Goal: Task Accomplishment & Management: Complete application form

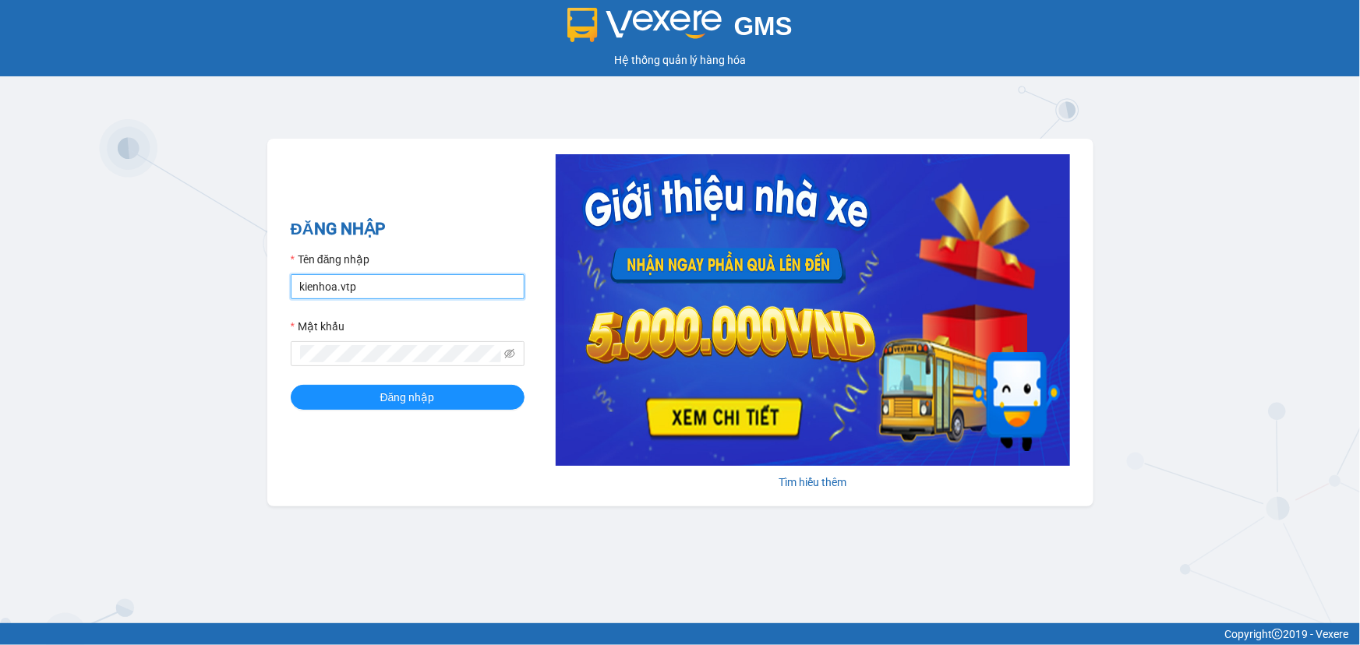
drag, startPoint x: 422, startPoint y: 274, endPoint x: 0, endPoint y: 260, distance: 422.0
click at [0, 279] on div "GMS Hệ thống quản lý hàng hóa ĐĂNG NHẬP Tên đăng nhập kienhoa.vtp Mật khẩu Đăng…" at bounding box center [680, 312] width 1360 height 624
type input "congphat.vtp"
click at [0, 222] on div "GMS Hệ thống quản lý hàng hóa ĐĂNG NHẬP Tên đăng nhập congphat.vtp Mật khẩu Đăn…" at bounding box center [680, 312] width 1360 height 624
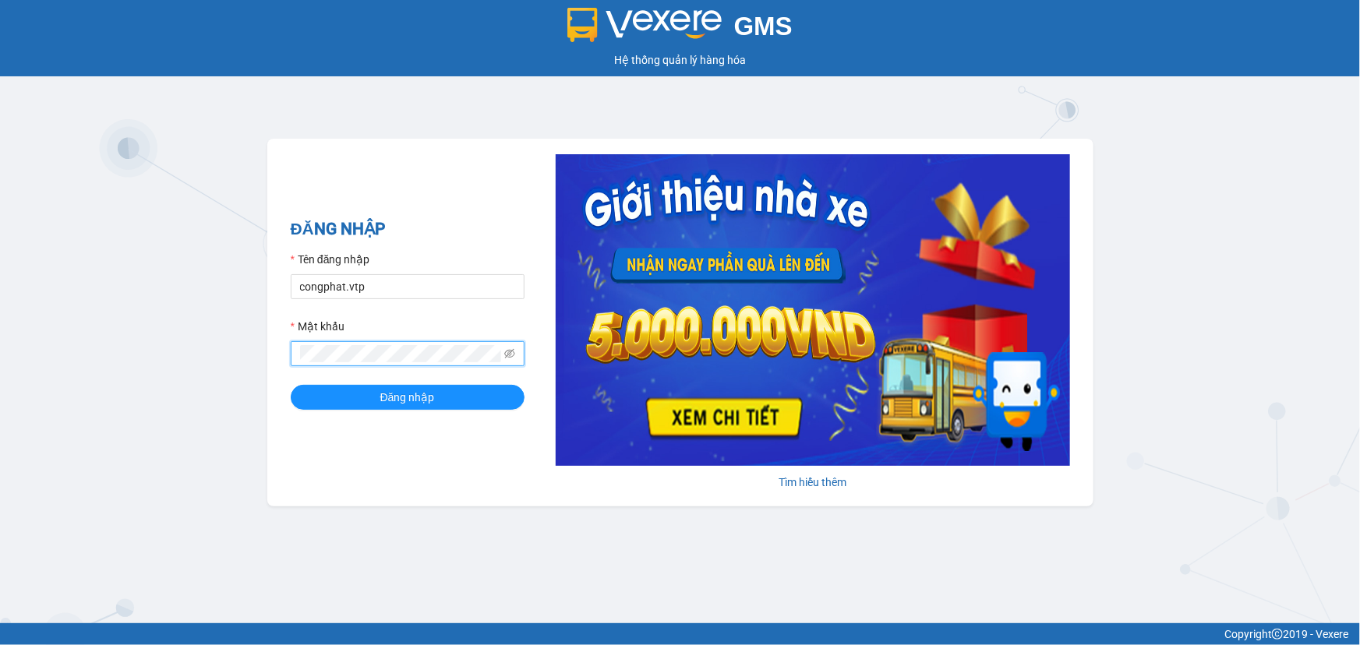
click at [291, 385] on button "Đăng nhập" at bounding box center [408, 397] width 234 height 25
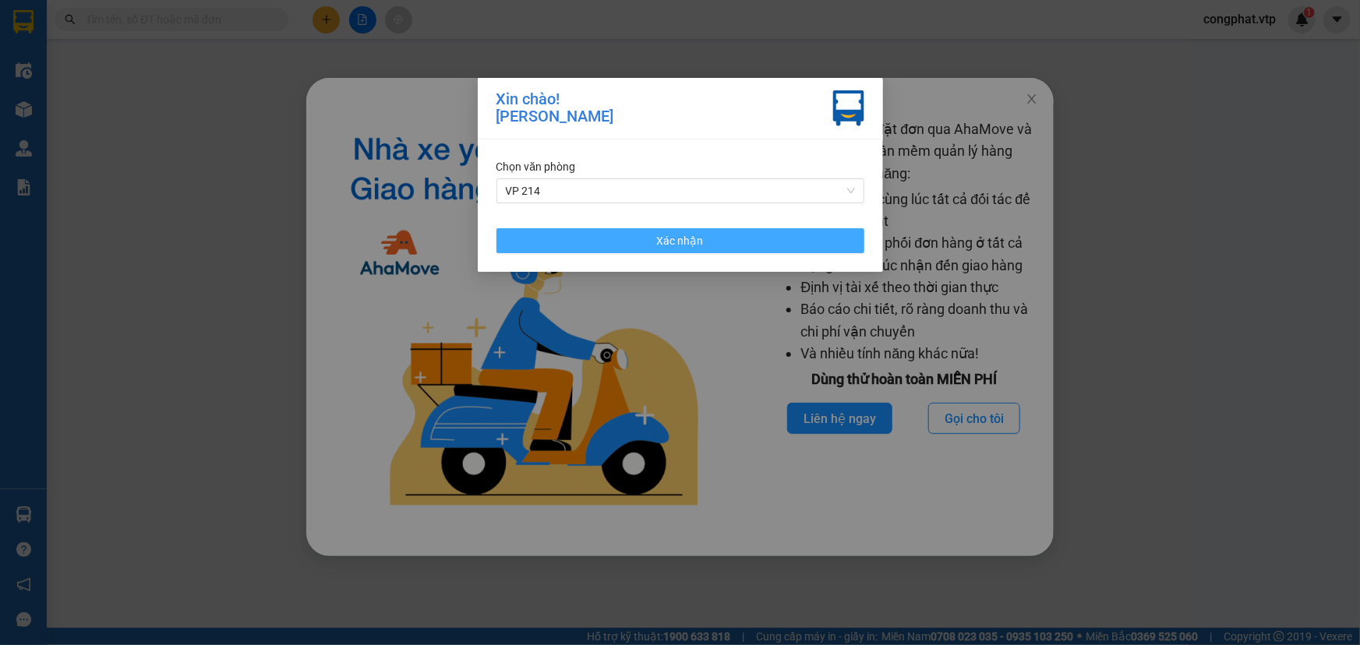
click at [646, 235] on button "Xác nhận" at bounding box center [681, 240] width 368 height 25
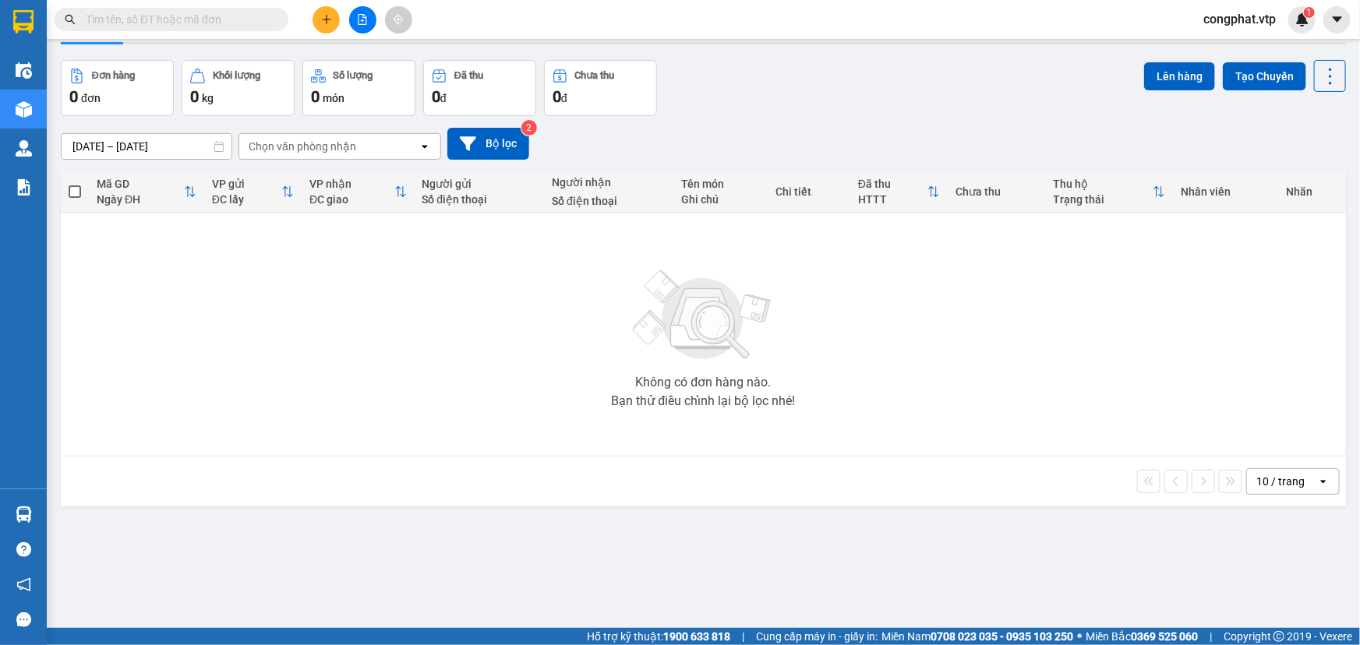
scroll to position [71, 0]
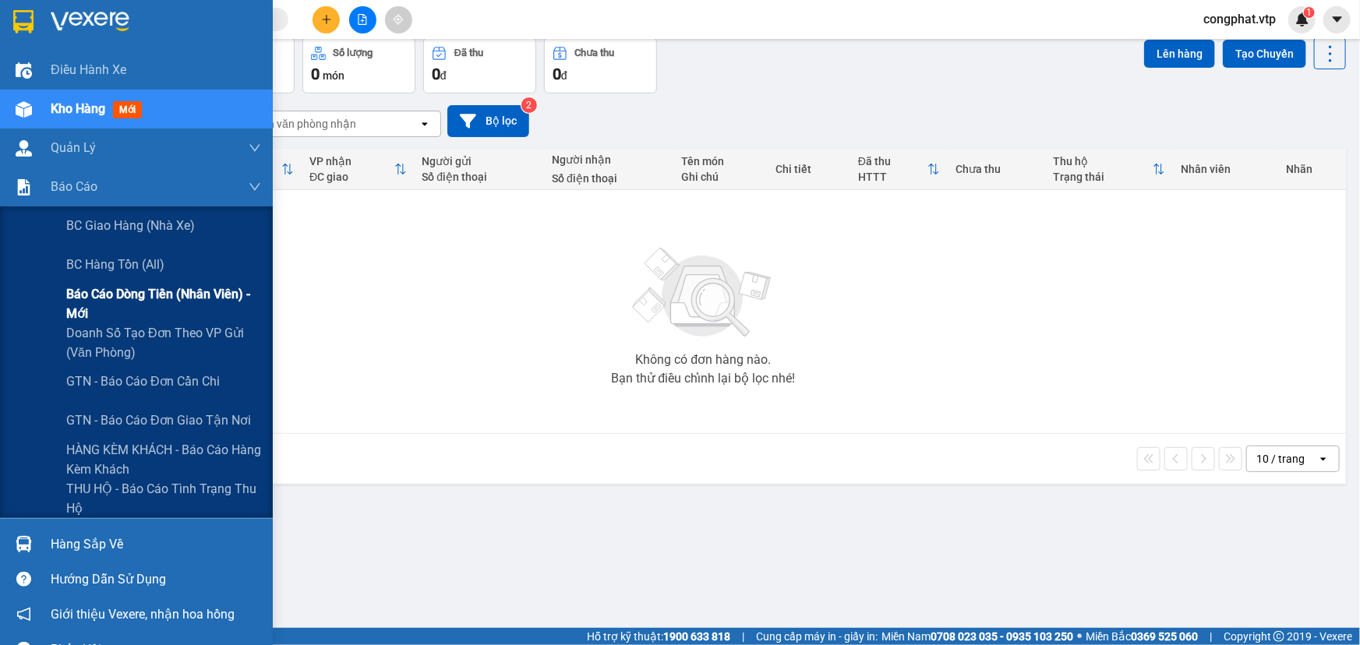
click at [92, 303] on span "Báo cáo dòng tiền (nhân viên) - mới" at bounding box center [163, 304] width 195 height 39
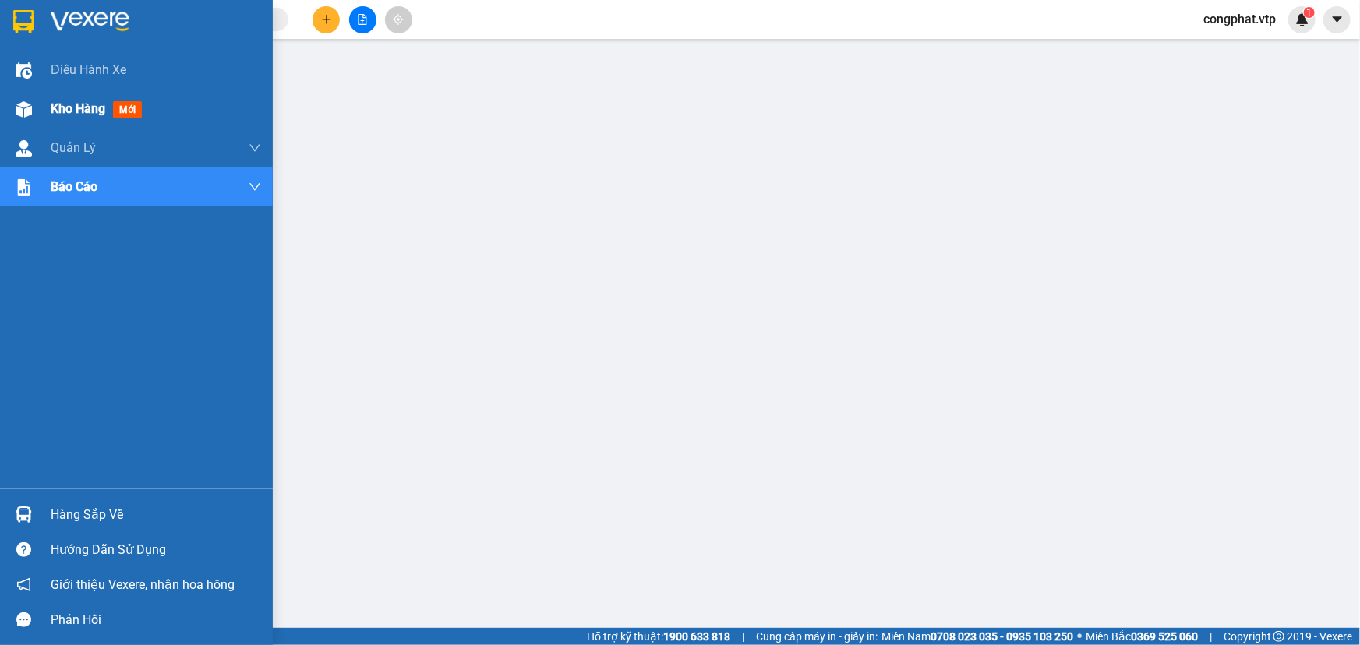
click at [70, 110] on span "Kho hàng" at bounding box center [78, 108] width 55 height 15
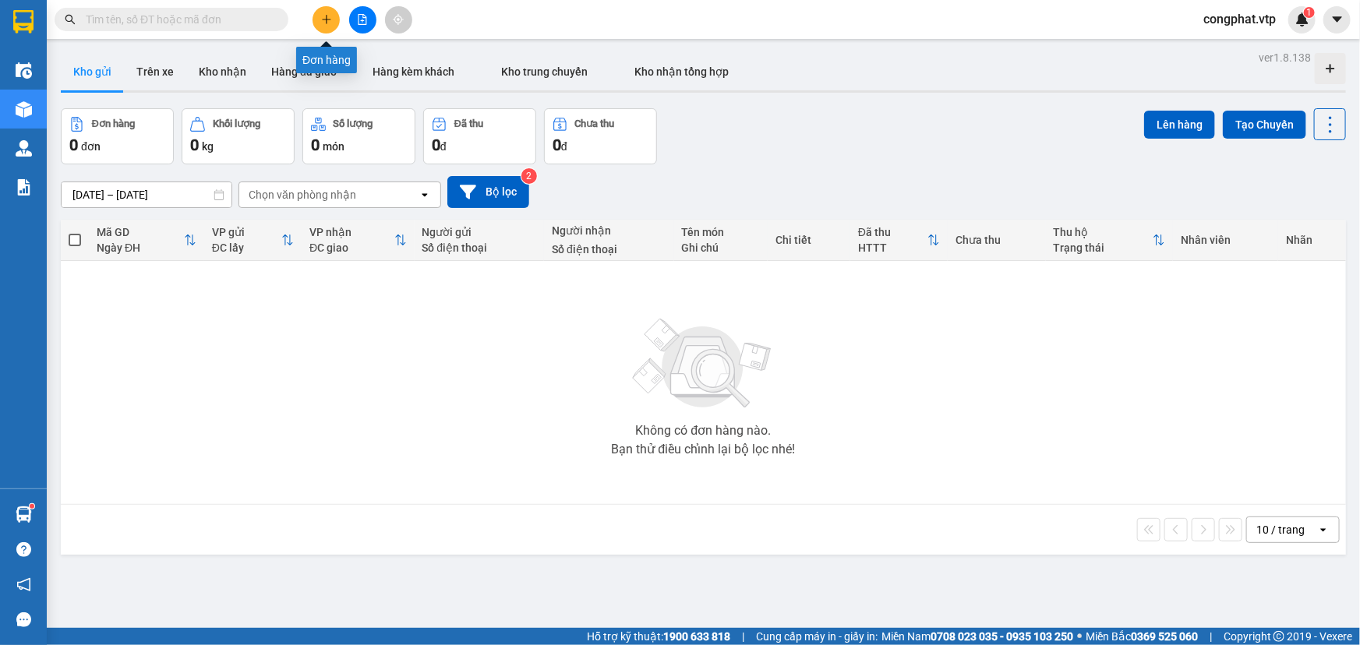
click at [330, 24] on icon "plus" at bounding box center [326, 19] width 11 height 11
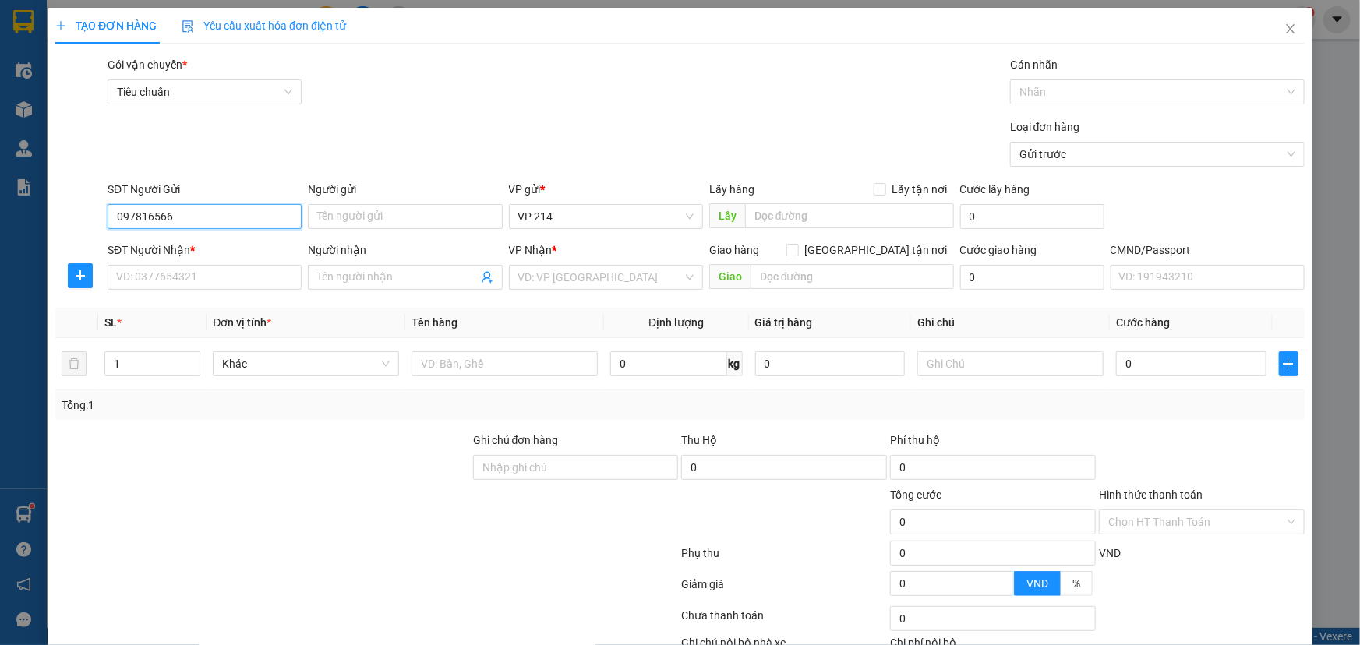
type input "0978165669"
click at [250, 257] on div "0978165669 - A HẢI" at bounding box center [203, 247] width 193 height 25
type input "A HẢI"
type input "0335389379"
type input "quãng"
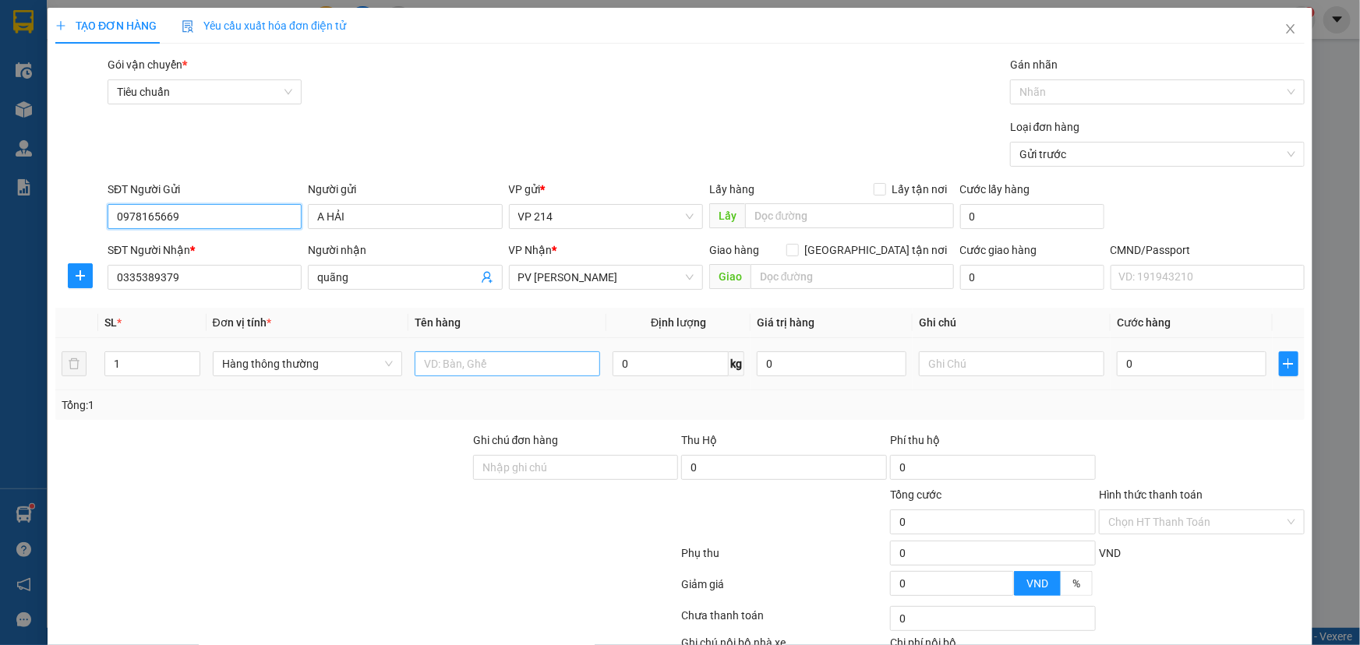
type input "0978165669"
click at [477, 373] on input "text" at bounding box center [508, 364] width 186 height 25
type input "màng co"
drag, startPoint x: 129, startPoint y: 370, endPoint x: 0, endPoint y: 427, distance: 140.6
click at [0, 408] on div "TẠO ĐƠN HÀNG Yêu cầu xuất hóa đơn điện tử Transit Pickup Surcharge Ids Transit …" at bounding box center [680, 322] width 1360 height 645
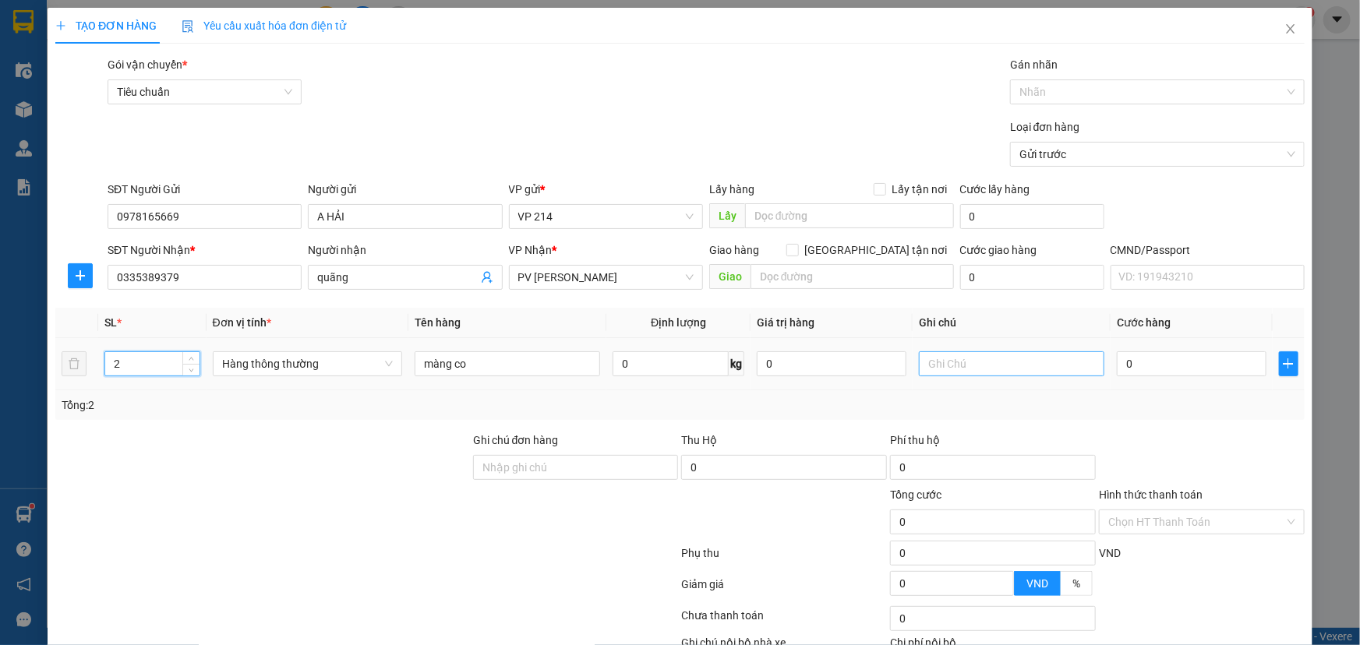
type input "2"
click at [979, 370] on input "text" at bounding box center [1012, 364] width 186 height 25
type input "1b1t"
click at [1146, 367] on input "0" at bounding box center [1192, 364] width 150 height 25
type input "1"
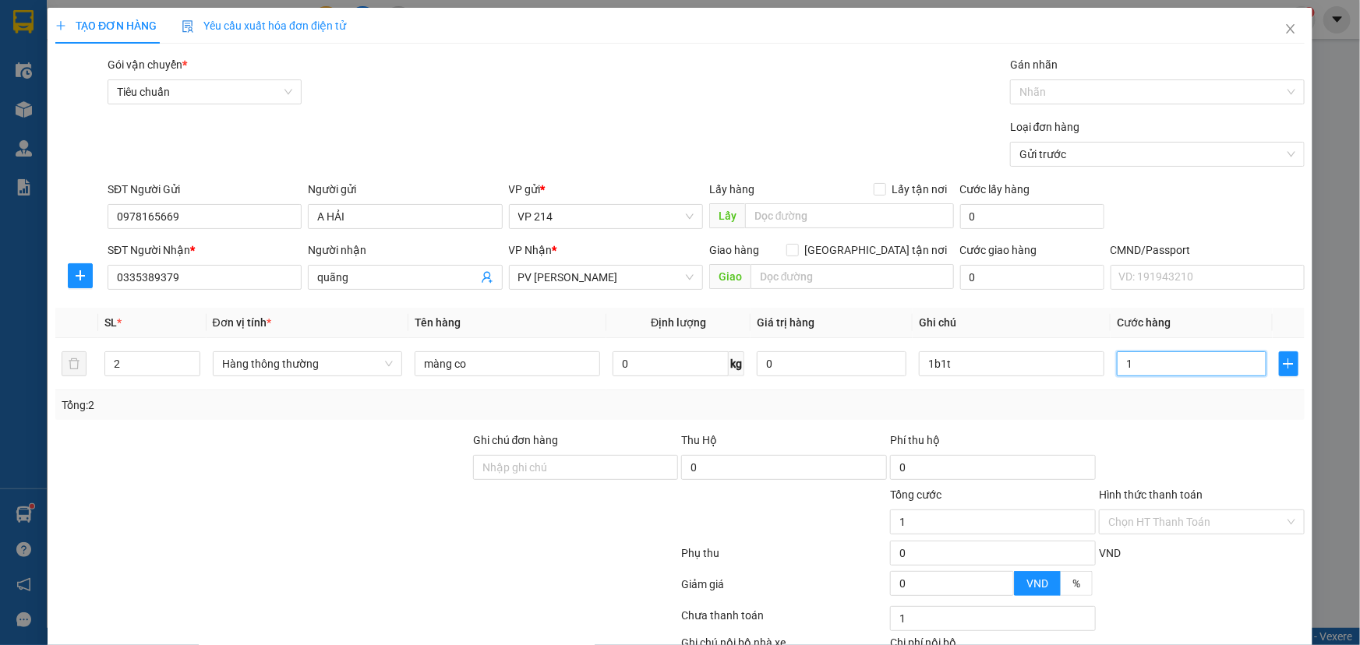
type input "1"
type input "10"
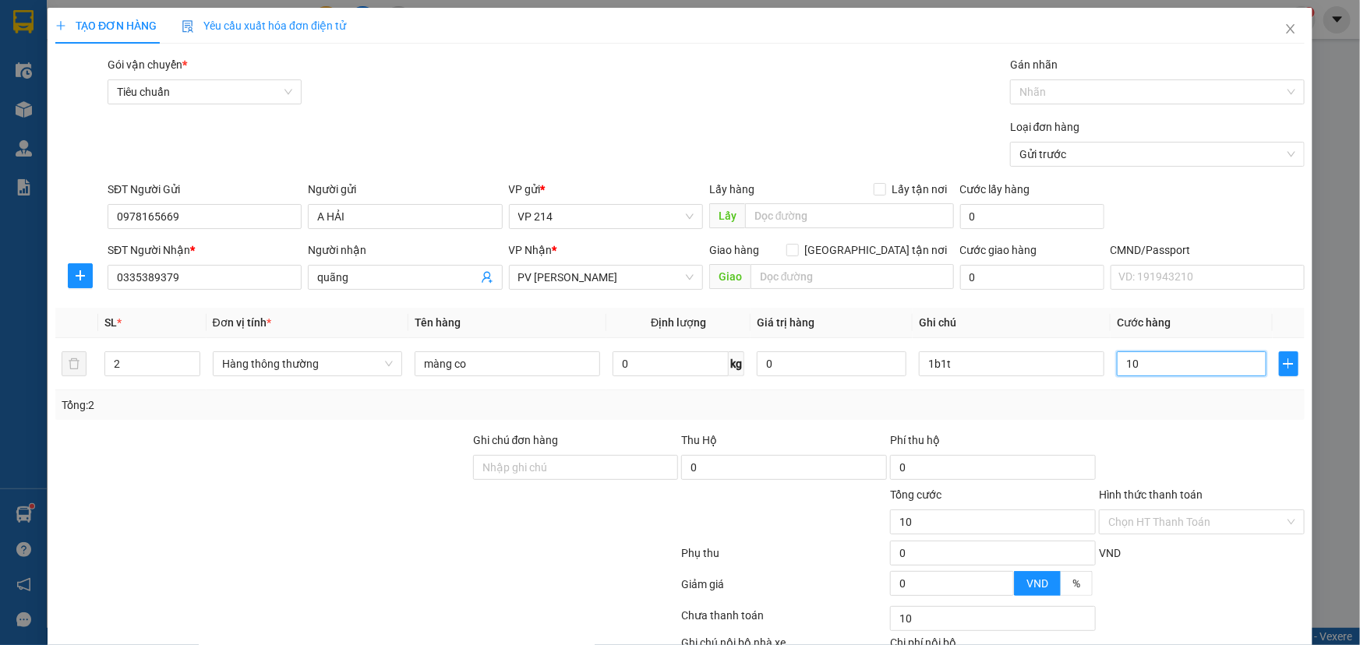
type input "100"
type input "1.000"
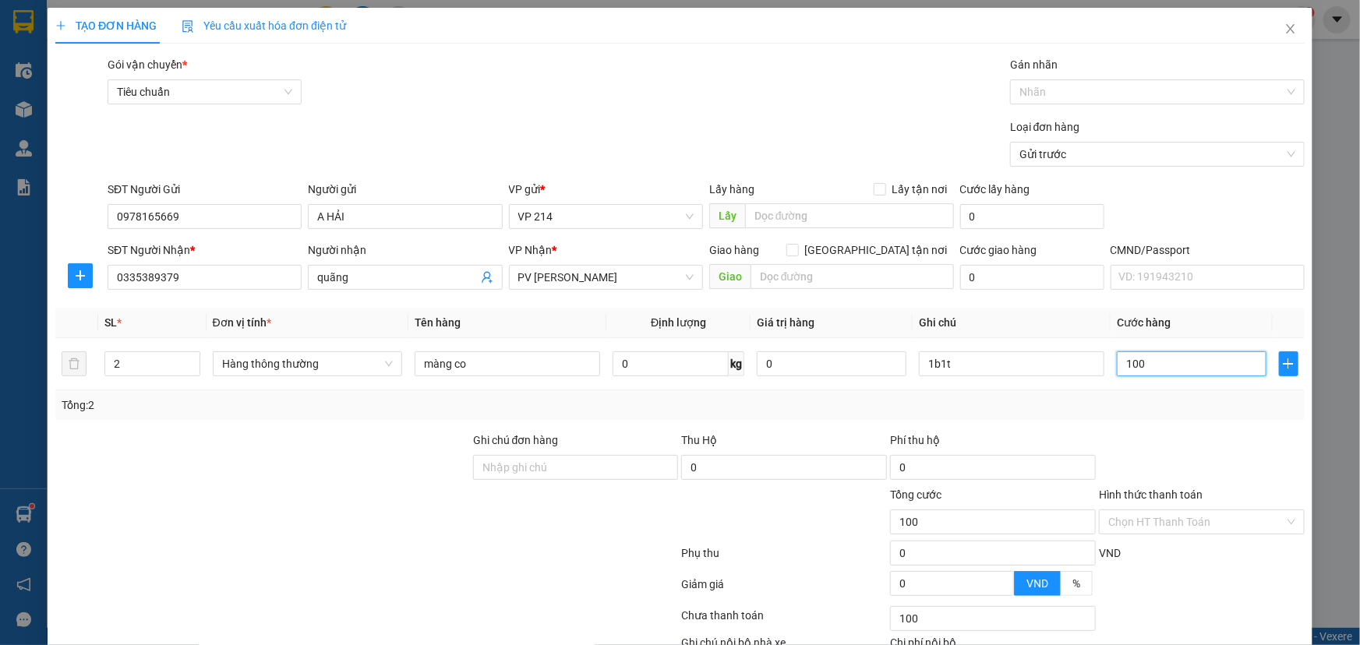
type input "1.000"
type input "10.000"
type input "100.000"
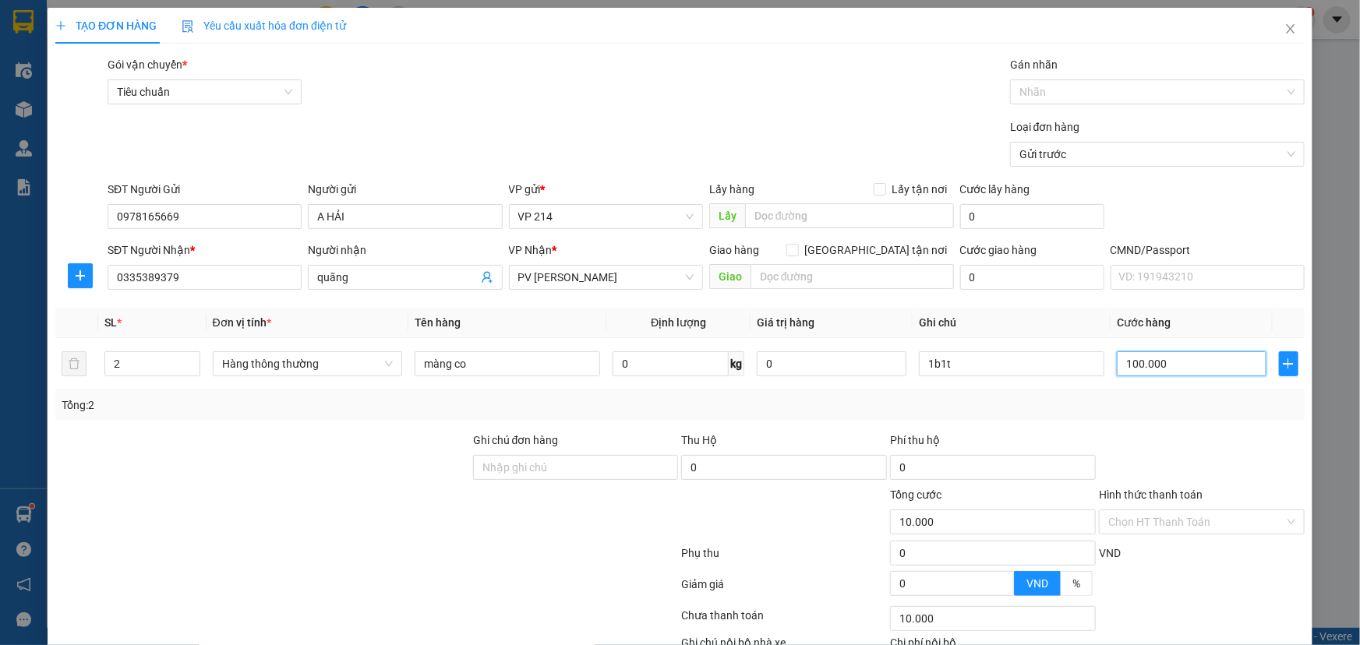
type input "100.000"
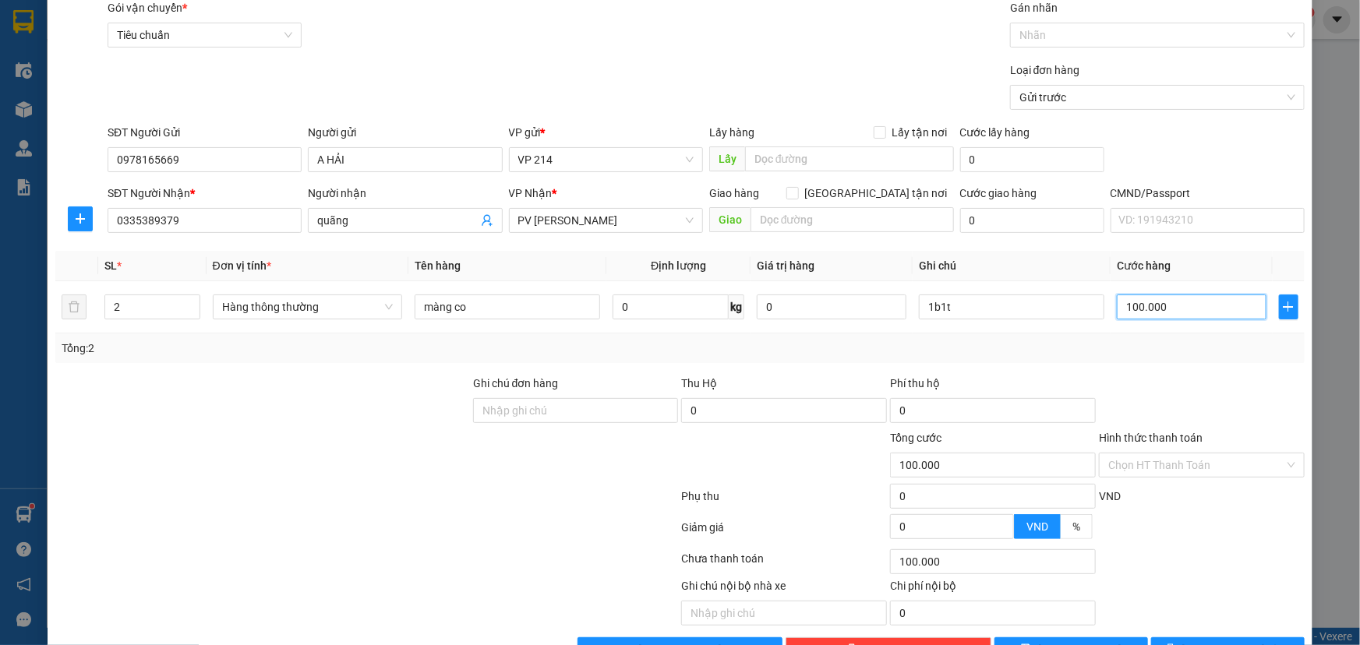
scroll to position [103, 0]
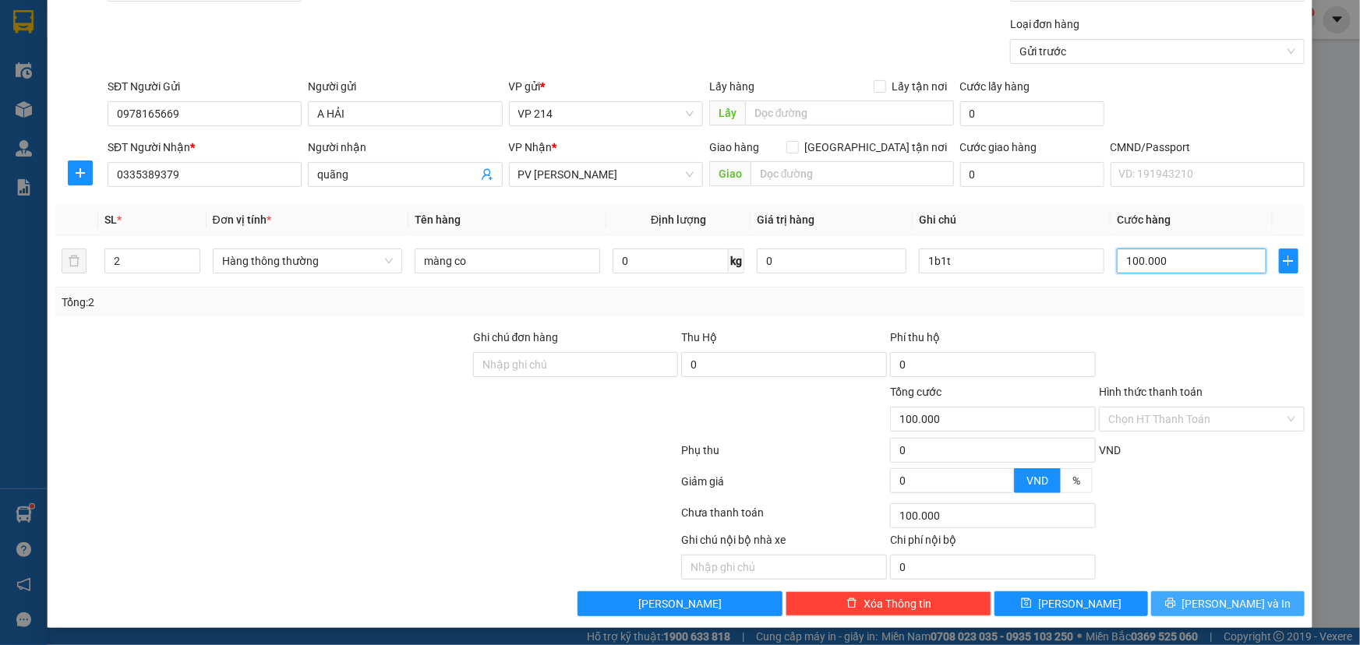
type input "100.000"
click at [1205, 607] on span "[PERSON_NAME] và In" at bounding box center [1236, 604] width 109 height 17
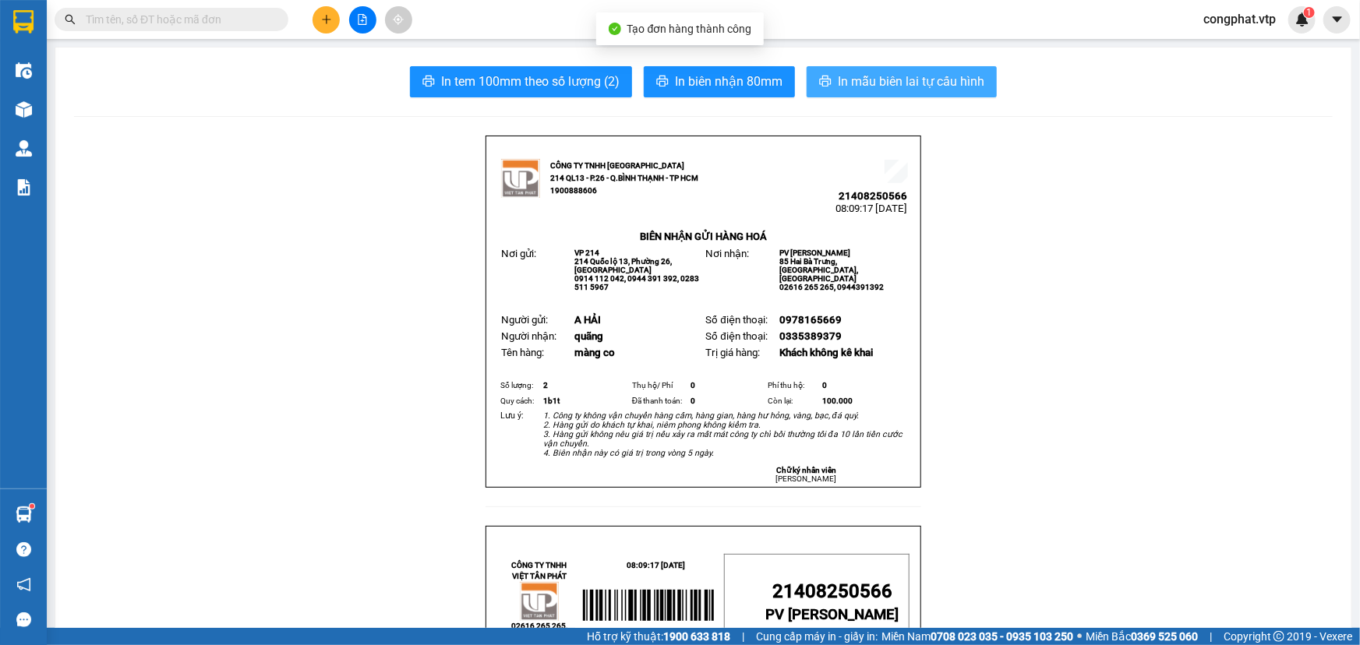
click at [929, 97] on button "In mẫu biên lai tự cấu hình" at bounding box center [902, 81] width 190 height 31
click at [329, 24] on icon "plus" at bounding box center [326, 19] width 11 height 11
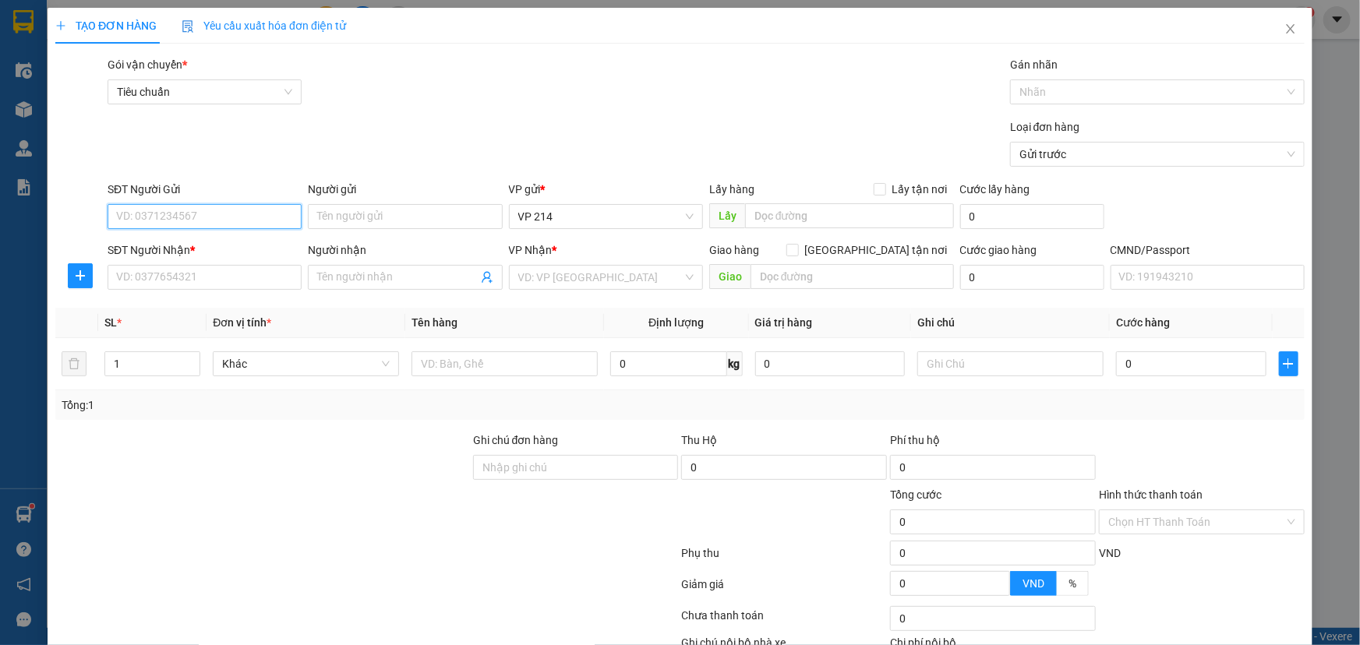
click at [253, 218] on input "SĐT Người Gửi" at bounding box center [205, 216] width 194 height 25
type input "0903942814"
click at [247, 241] on div "0903942814 - [PERSON_NAME]" at bounding box center [203, 247] width 174 height 17
type input "[PERSON_NAME]"
type input "0869587679"
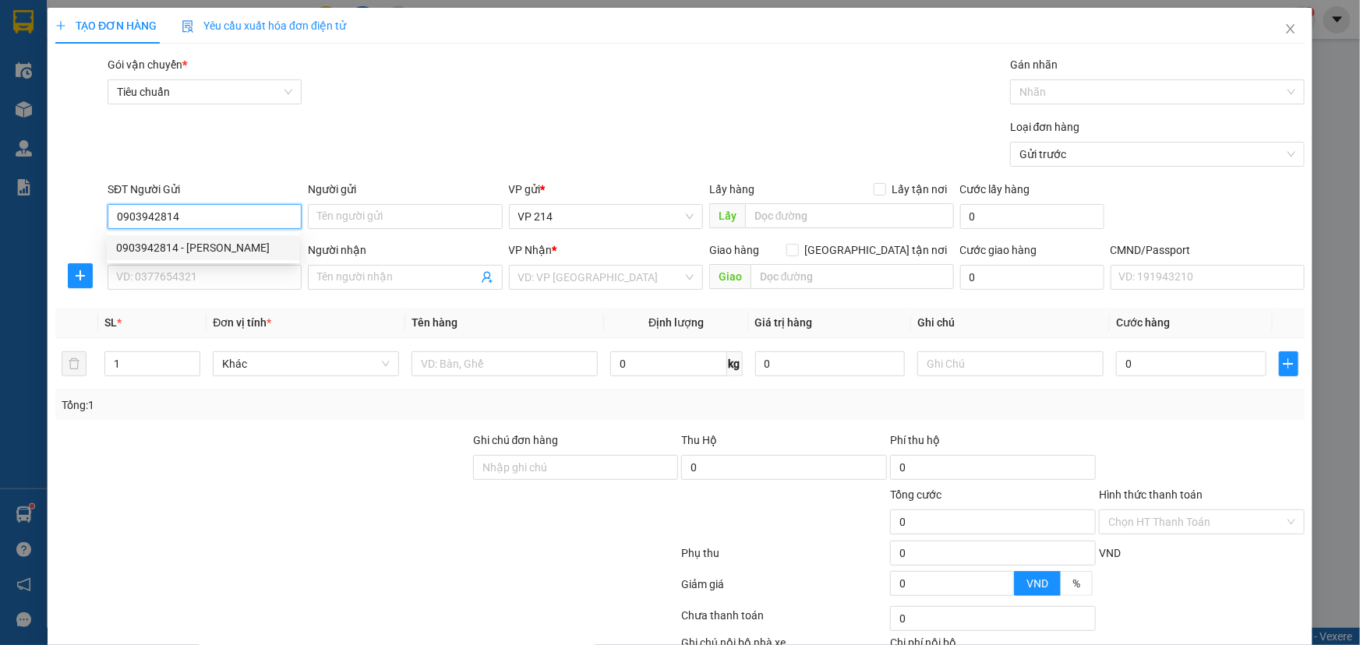
type input "DUNG"
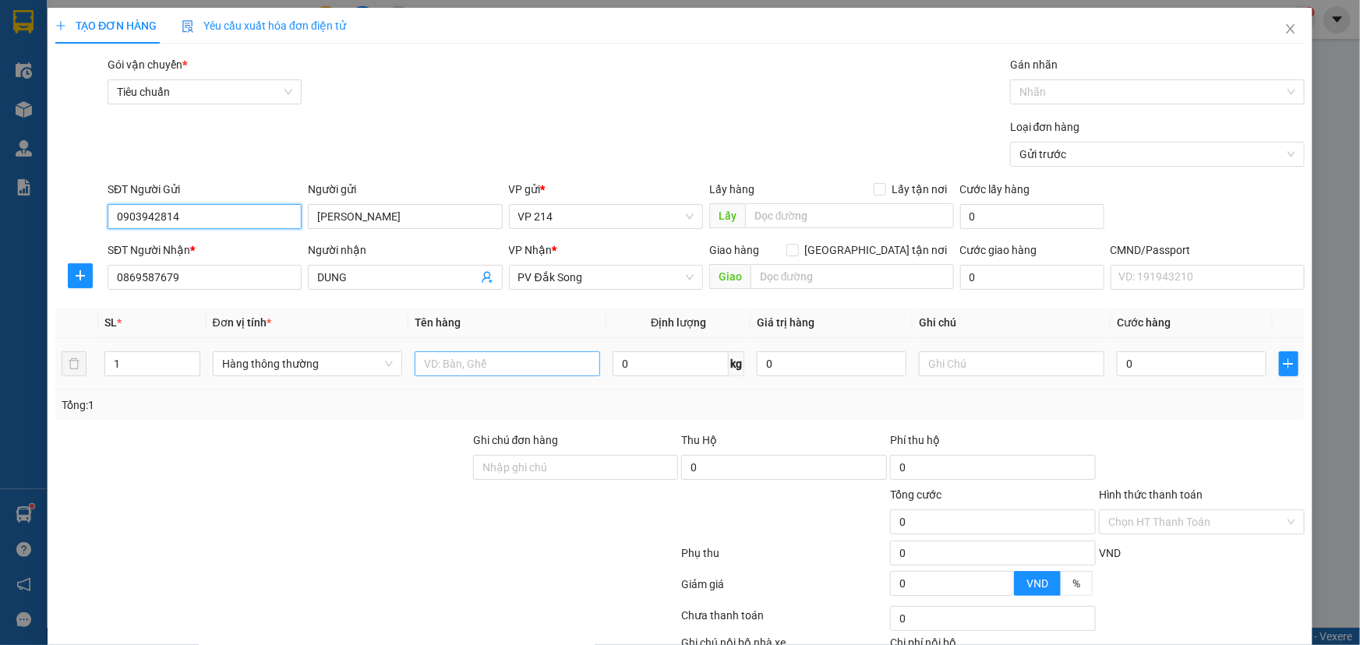
type input "0903942814"
click at [486, 361] on input "text" at bounding box center [508, 364] width 186 height 25
type input "sơn"
click at [968, 373] on input "text" at bounding box center [1012, 364] width 186 height 25
type input "t"
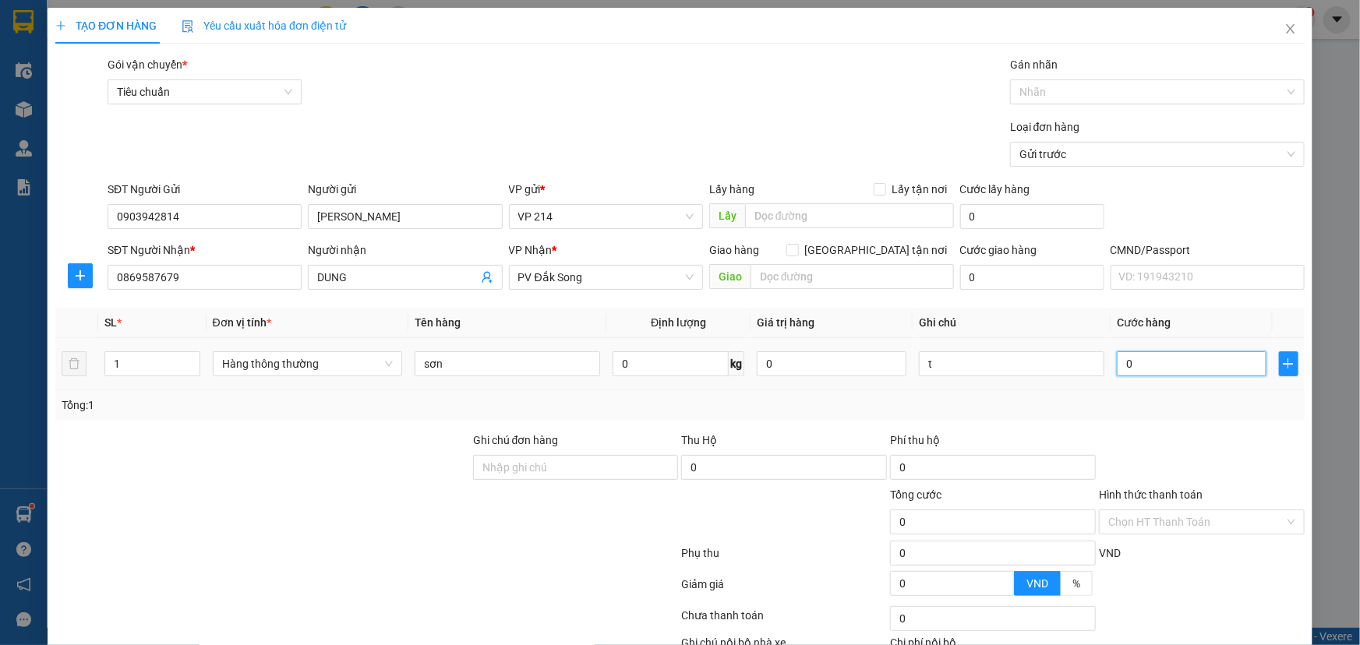
click at [1126, 357] on input "0" at bounding box center [1192, 364] width 150 height 25
type input "3"
type input "30"
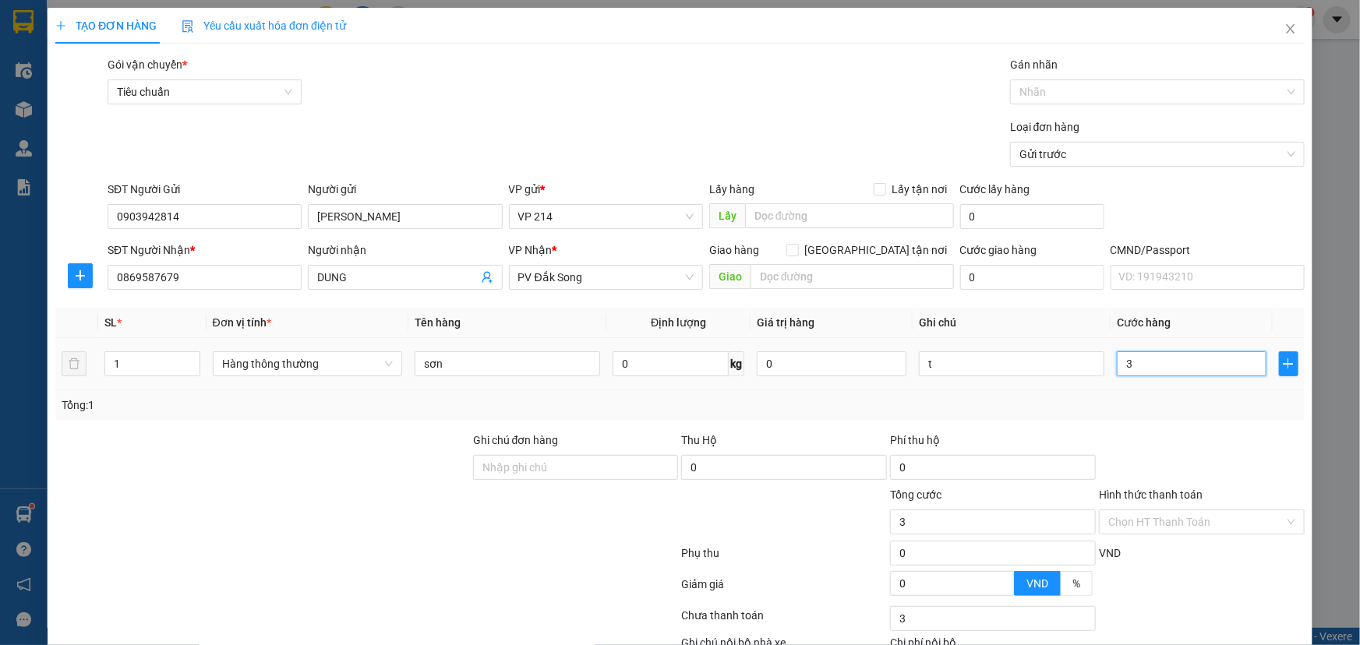
type input "30"
type input "300"
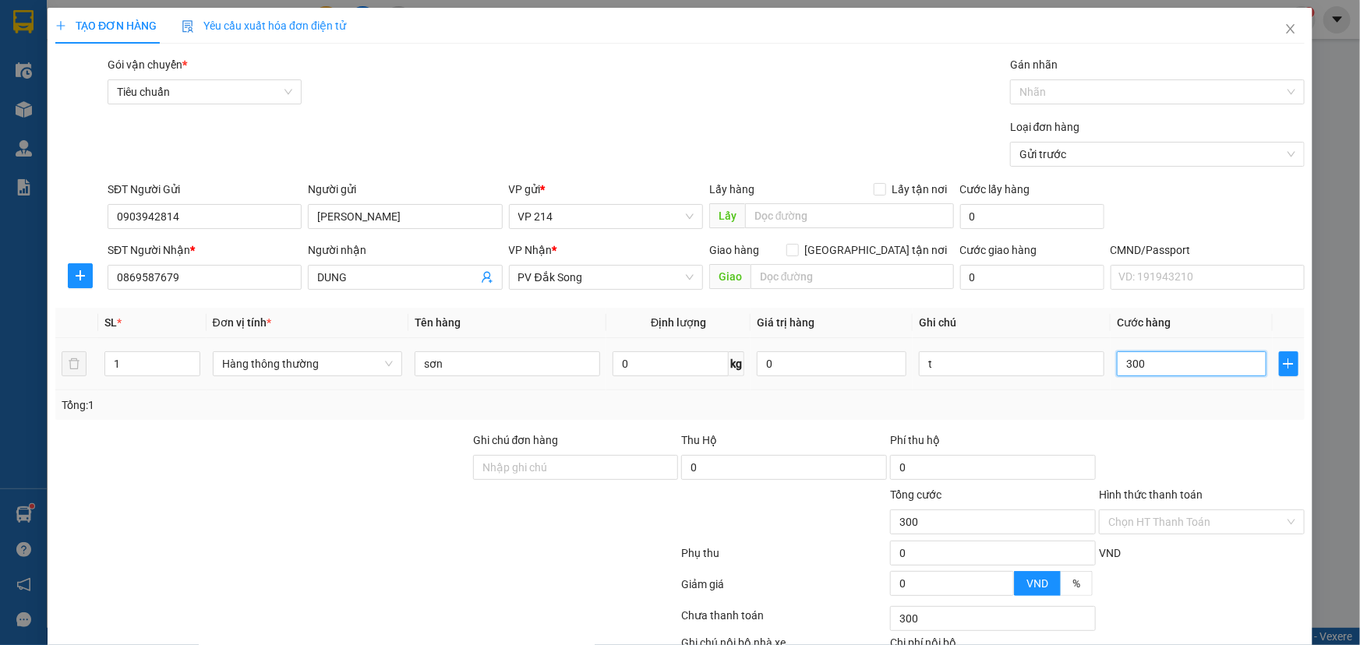
type input "3.000"
type input "30.000"
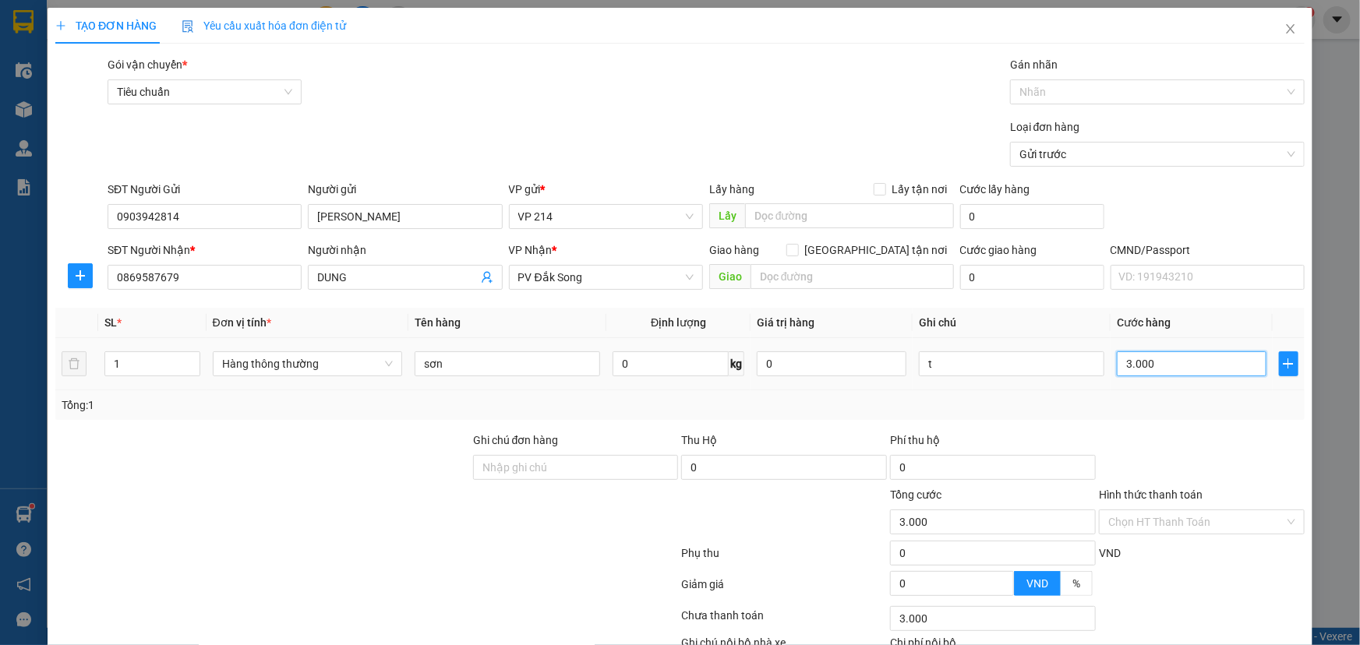
type input "30.000"
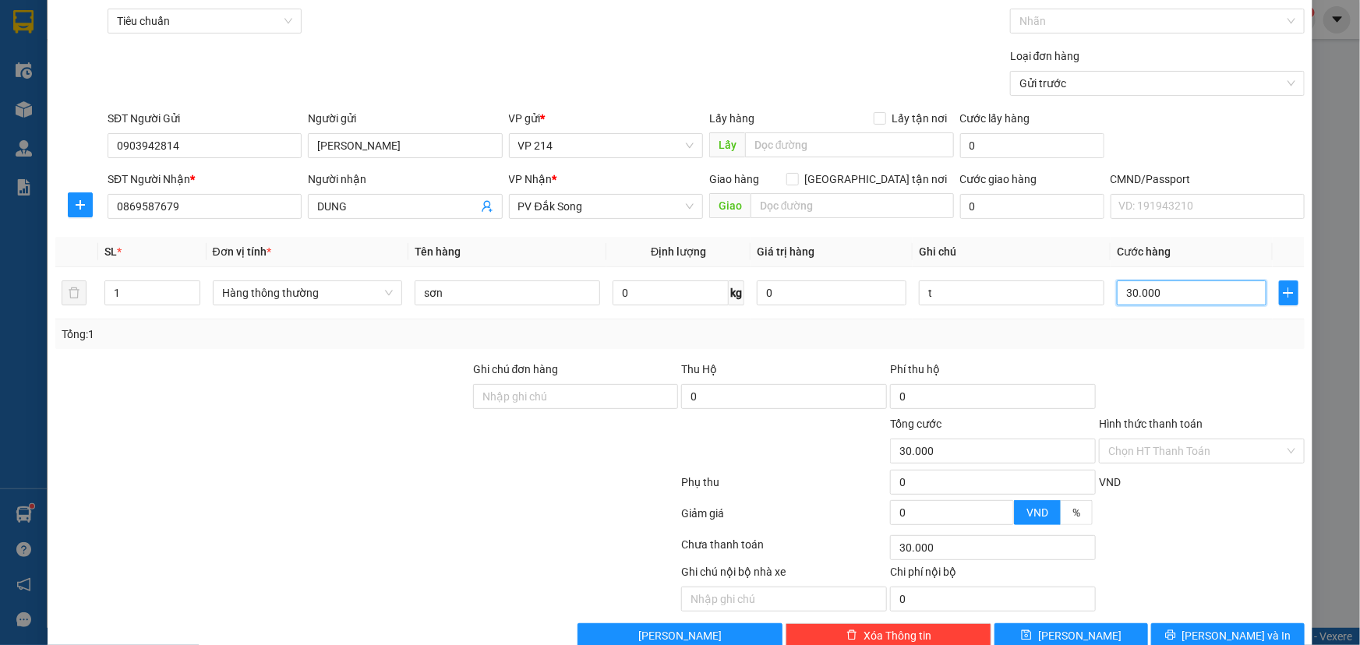
scroll to position [103, 0]
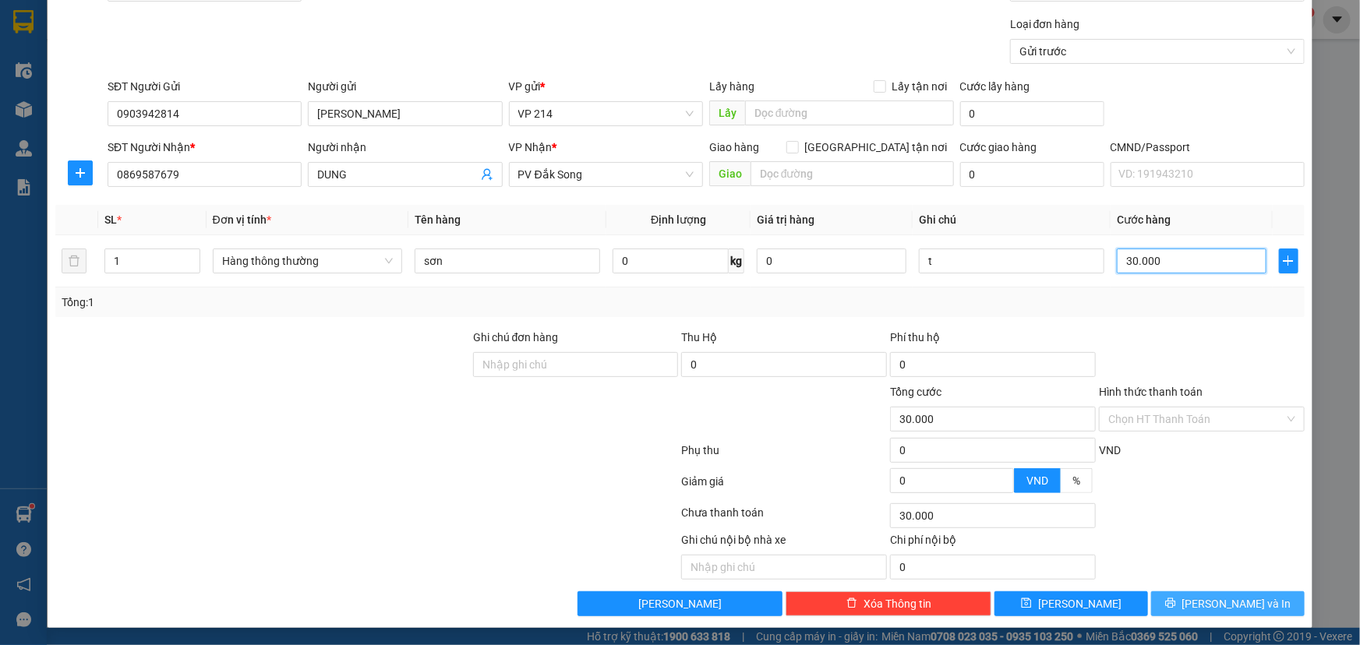
type input "30.000"
click at [1236, 599] on span "[PERSON_NAME] và In" at bounding box center [1236, 604] width 109 height 17
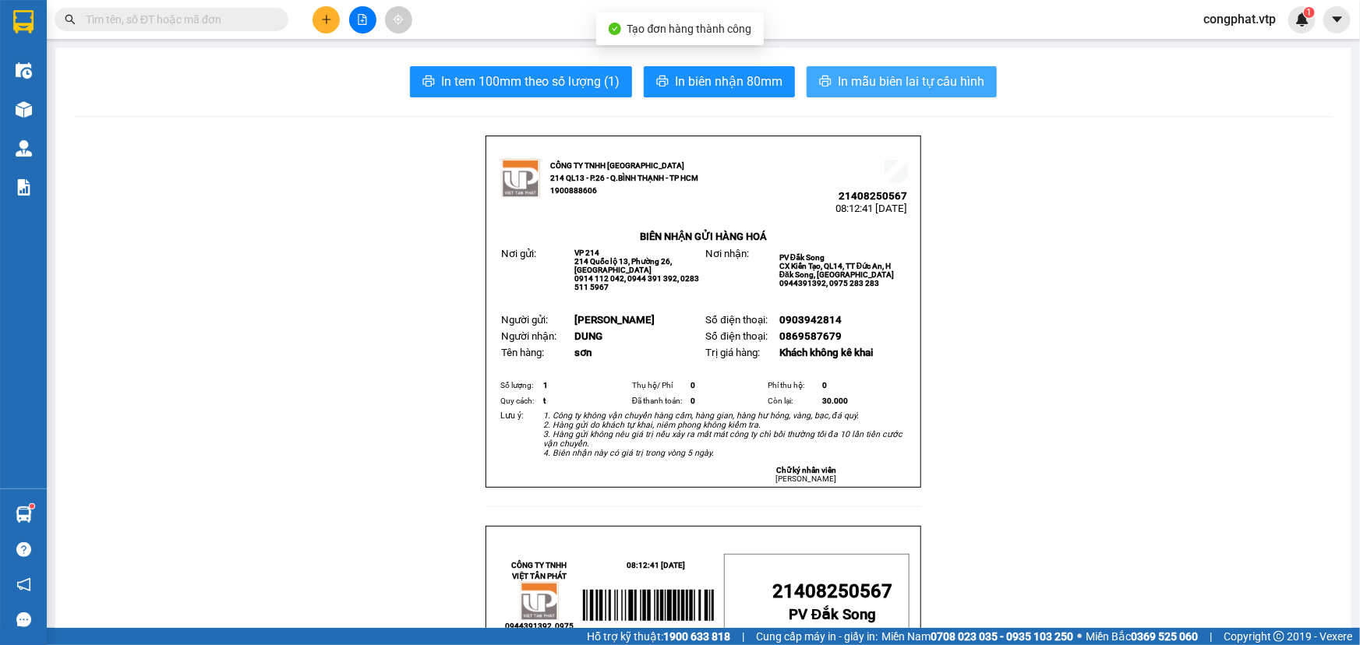
click at [910, 90] on span "In mẫu biên lai tự cấu hình" at bounding box center [911, 81] width 147 height 19
click at [331, 10] on button at bounding box center [326, 19] width 27 height 27
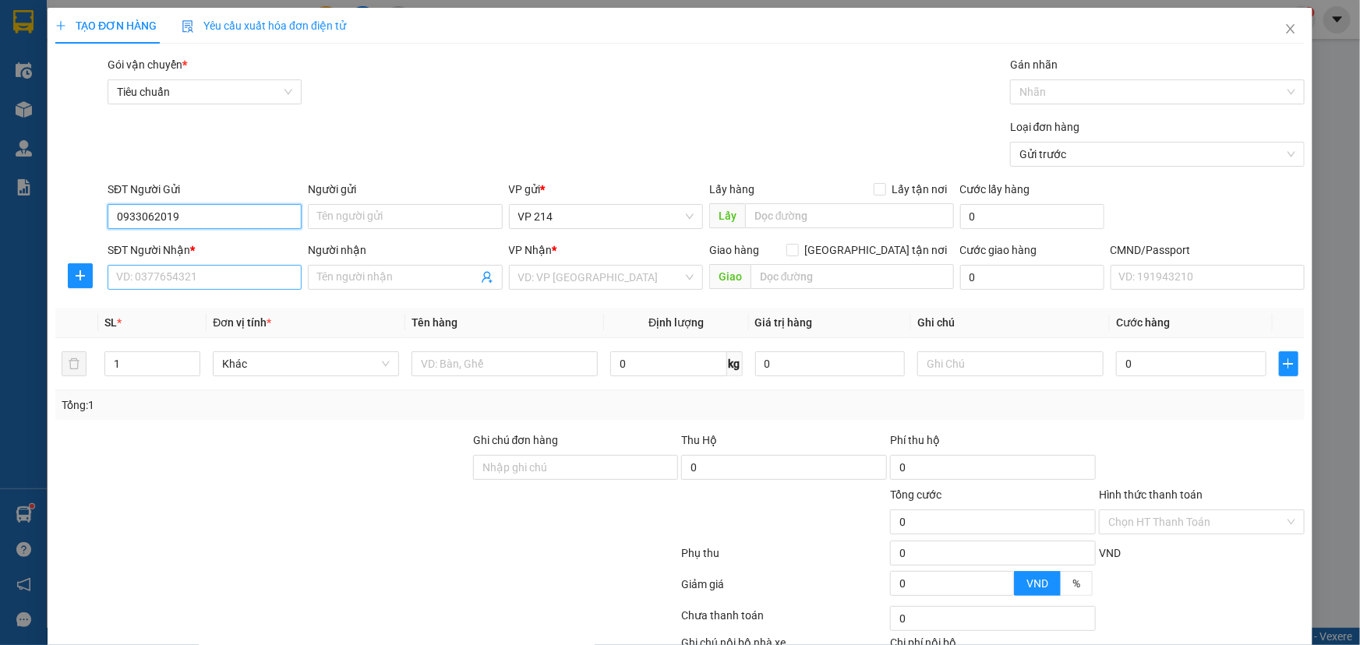
type input "0933062019"
click at [225, 276] on input "SĐT Người Nhận *" at bounding box center [205, 277] width 194 height 25
type input "0374246694"
click at [352, 289] on div "Người nhận Tên người nhận" at bounding box center [405, 269] width 194 height 55
click at [371, 285] on input "Người nhận" at bounding box center [397, 277] width 160 height 17
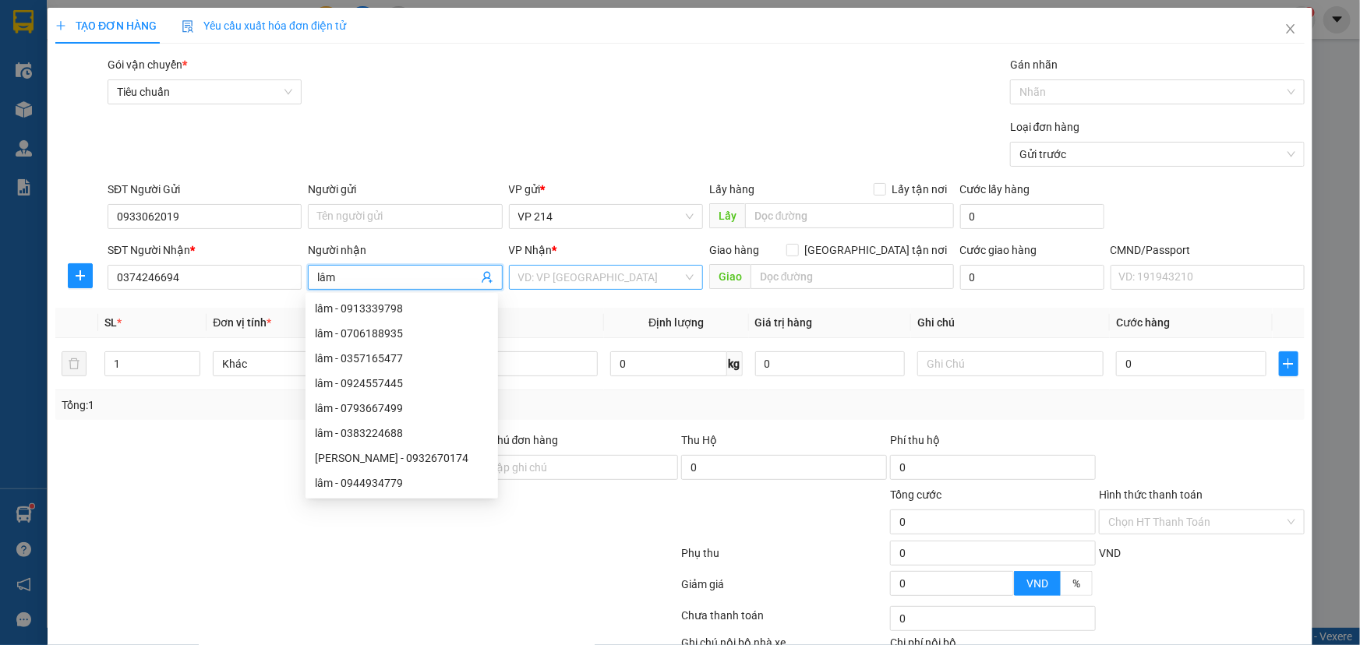
type input "lâm"
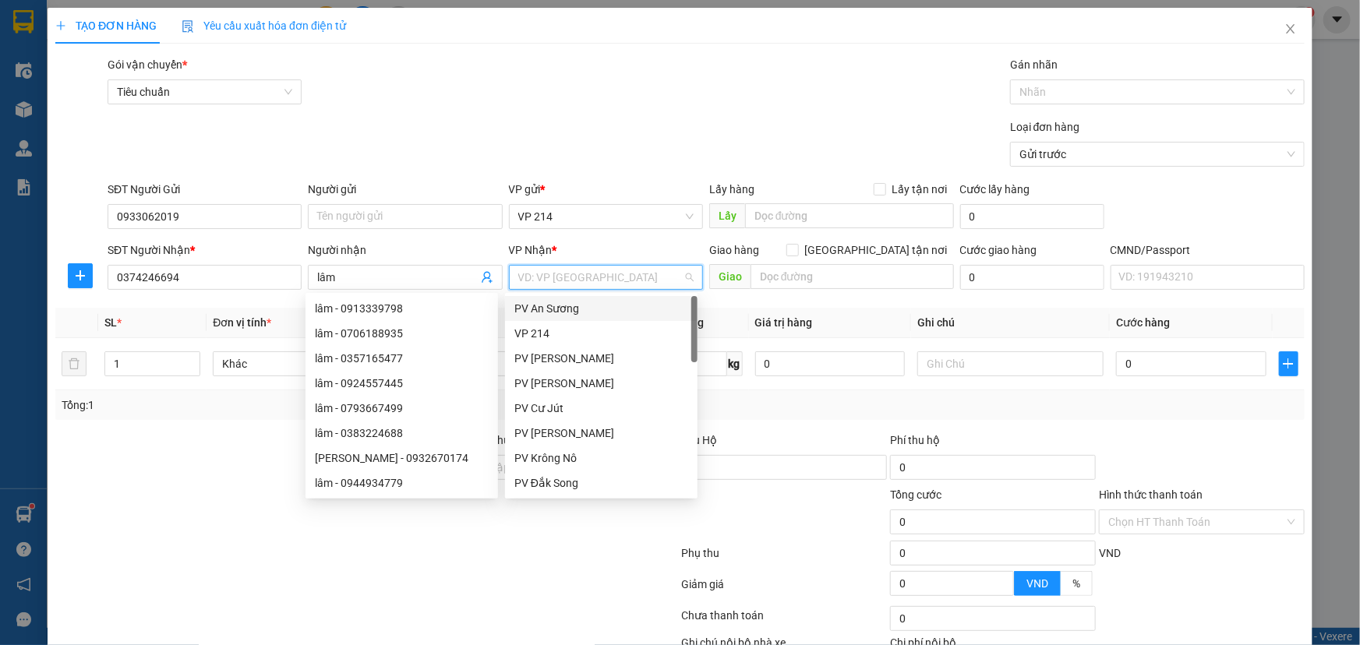
click at [606, 281] on input "search" at bounding box center [600, 277] width 164 height 23
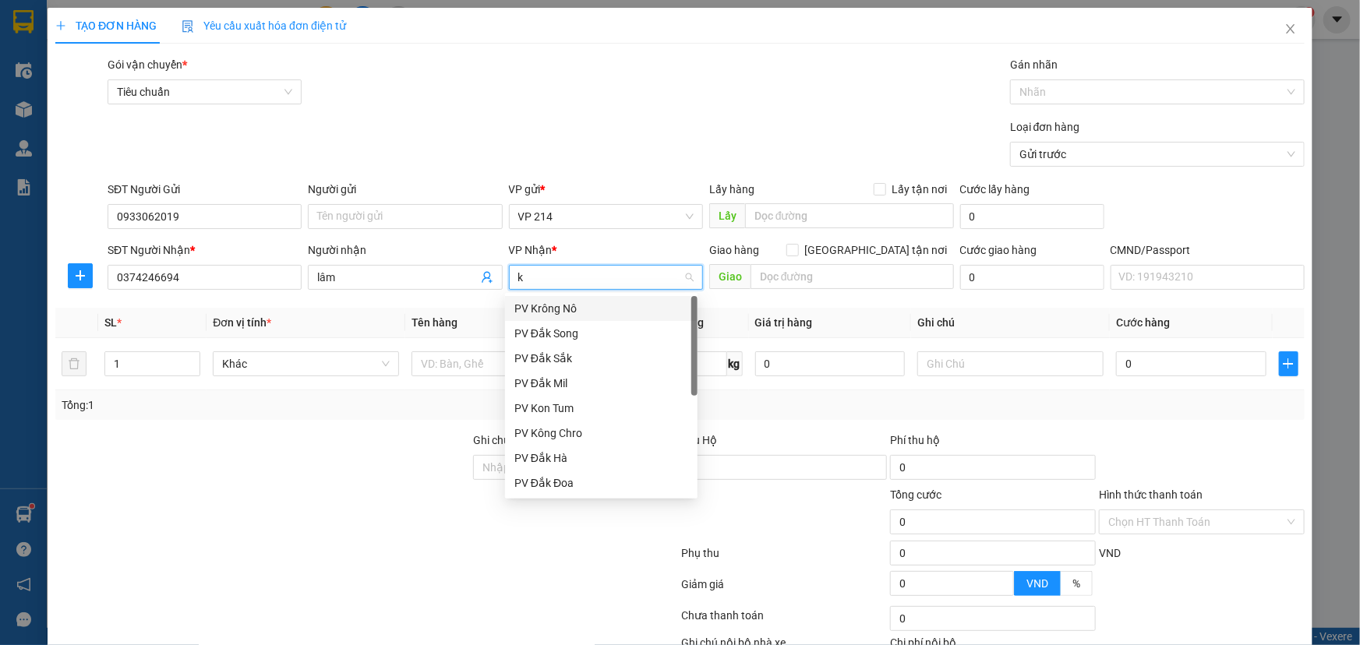
type input "kr"
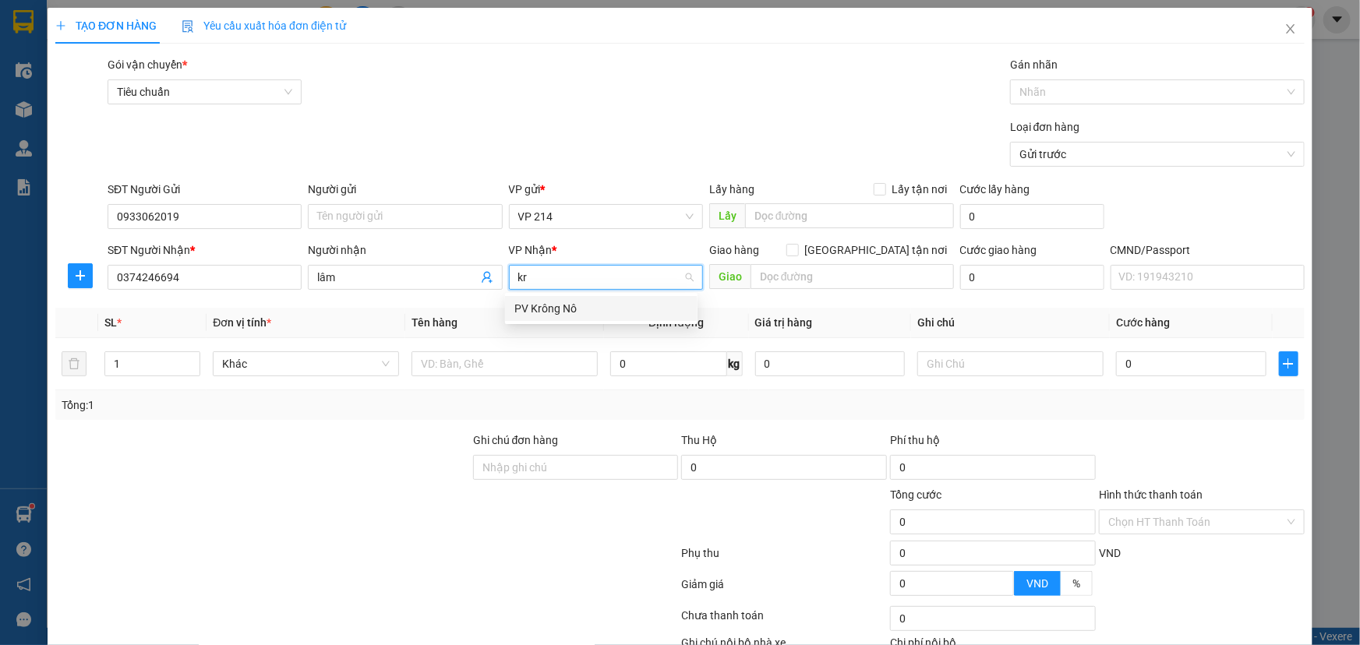
click at [577, 314] on div "PV Krông Nô" at bounding box center [601, 308] width 174 height 17
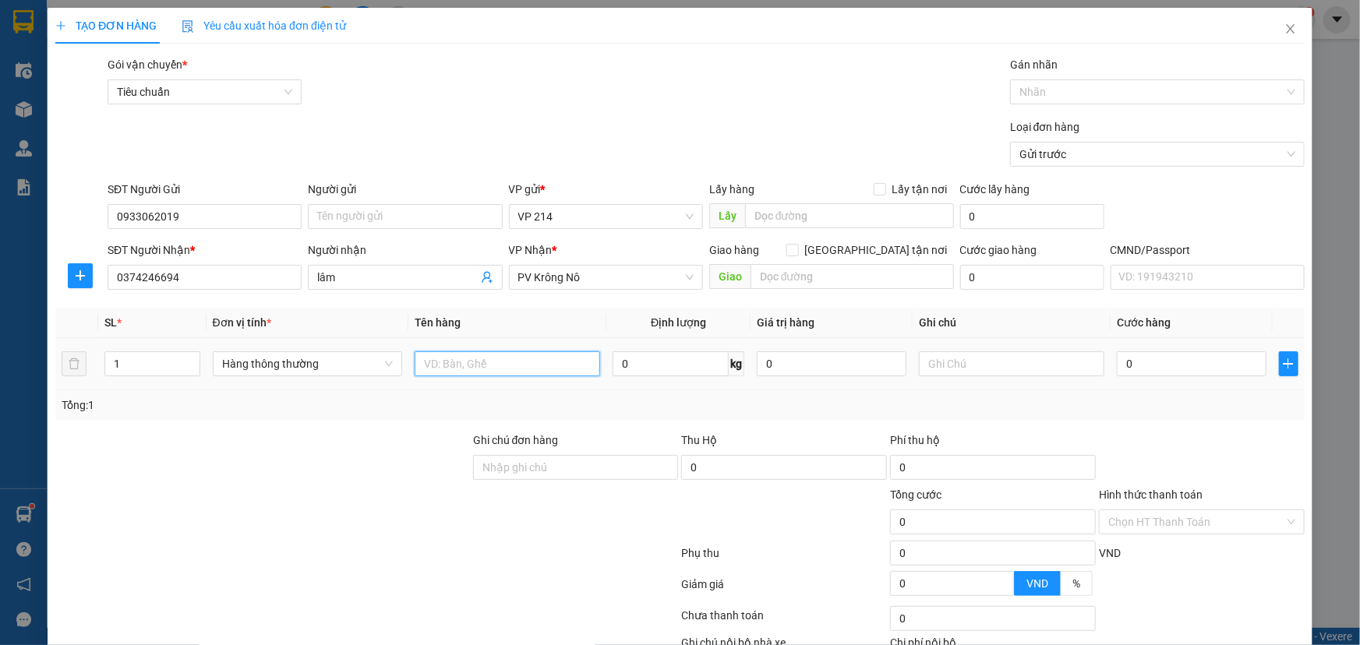
click at [536, 358] on input "text" at bounding box center [508, 364] width 186 height 25
type input "d"
type input "đò ăn"
click at [1175, 369] on input "0" at bounding box center [1192, 364] width 150 height 25
type input "3"
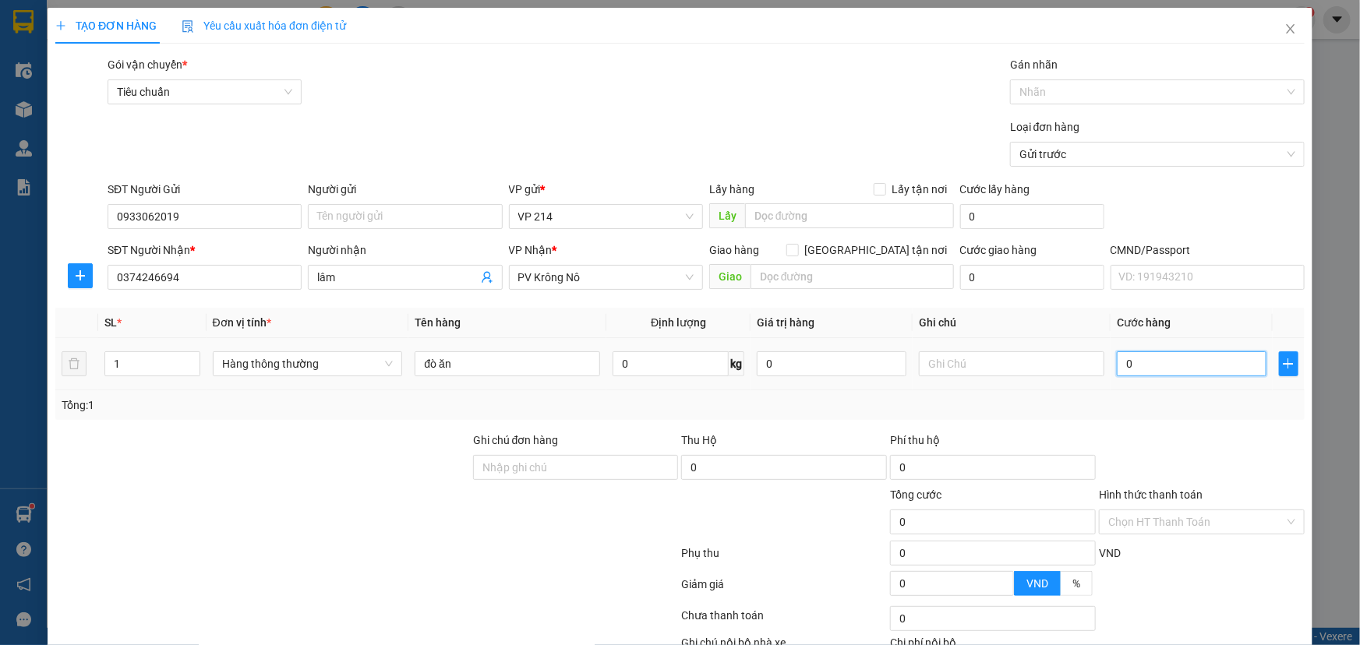
type input "3"
type input "30"
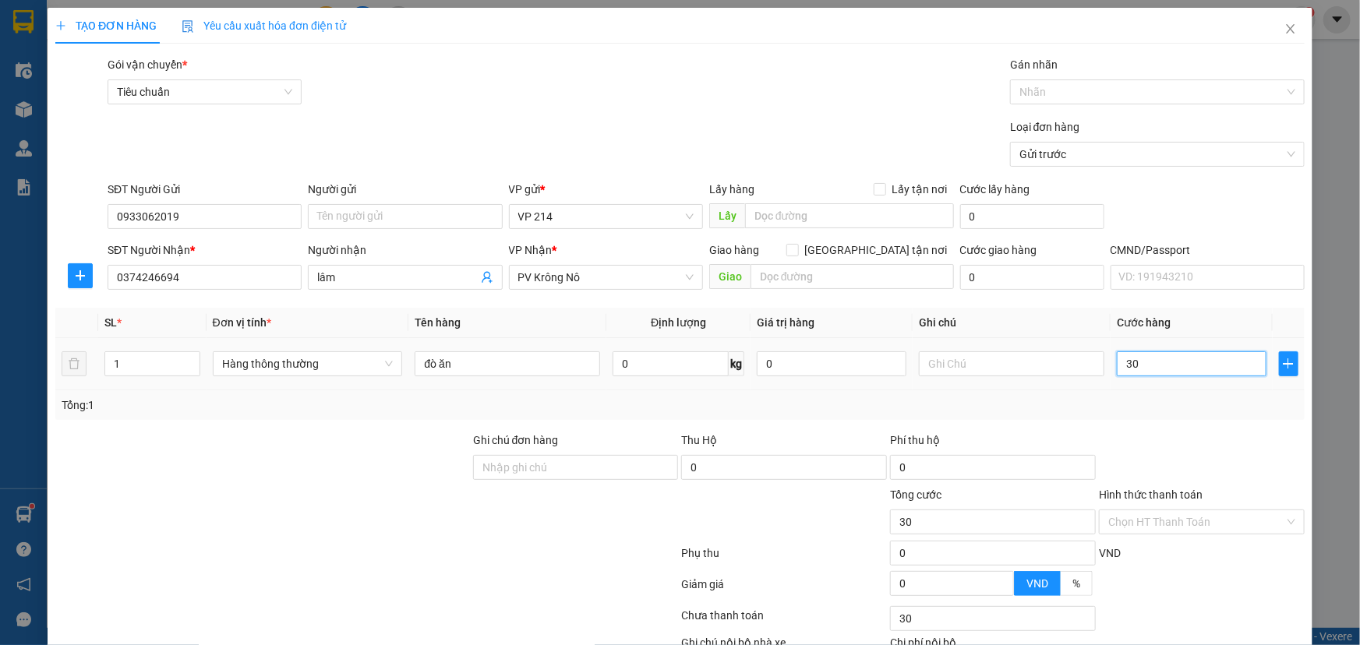
type input "300"
type input "3.000"
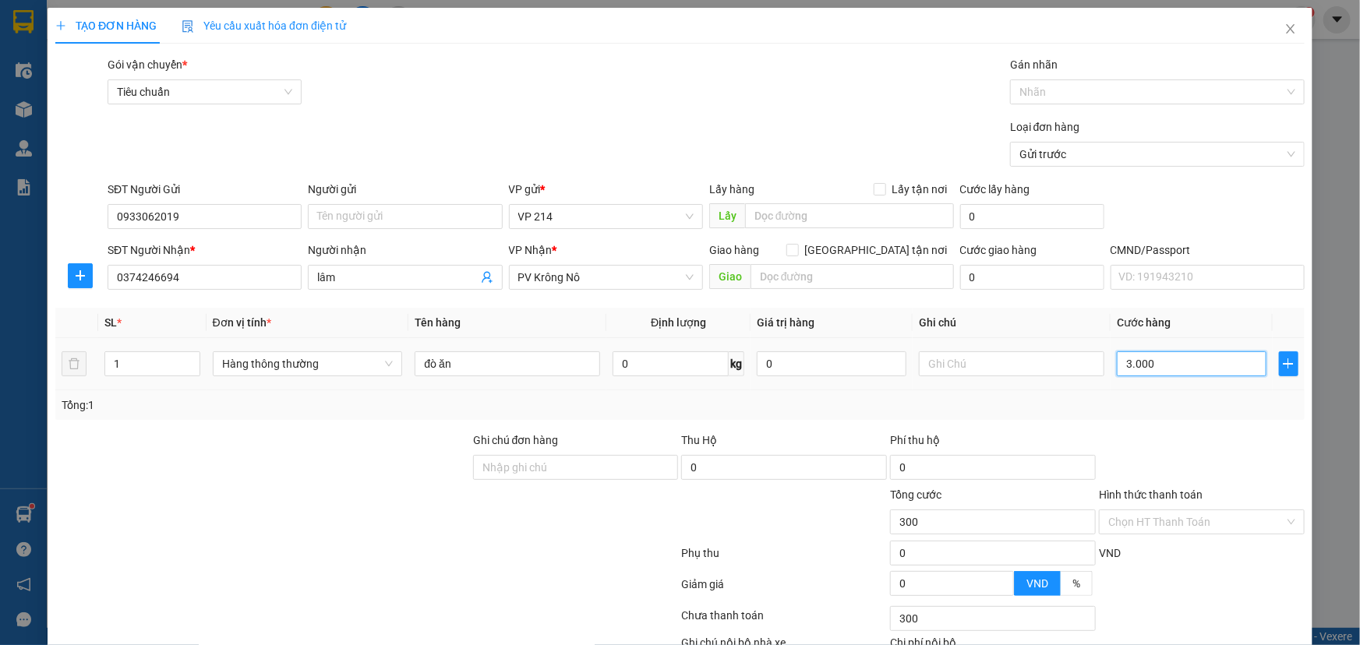
type input "3.000"
type input "30.000"
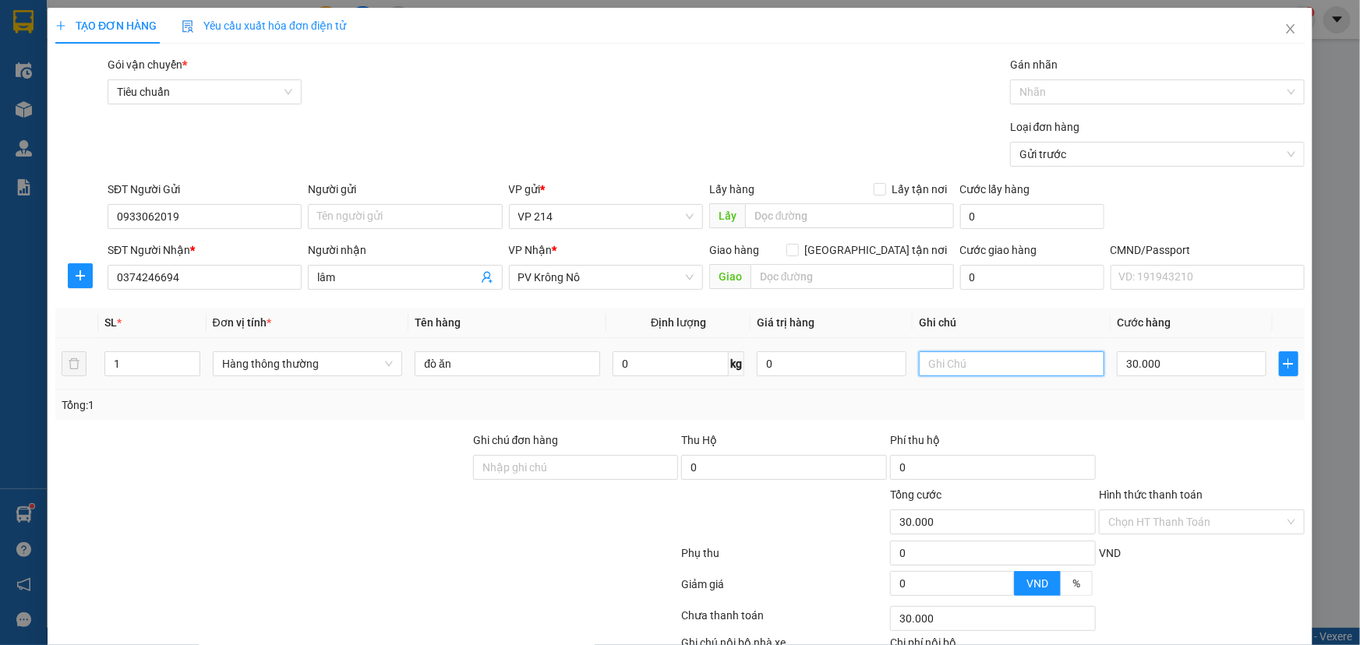
click at [982, 368] on input "text" at bounding box center [1012, 364] width 186 height 25
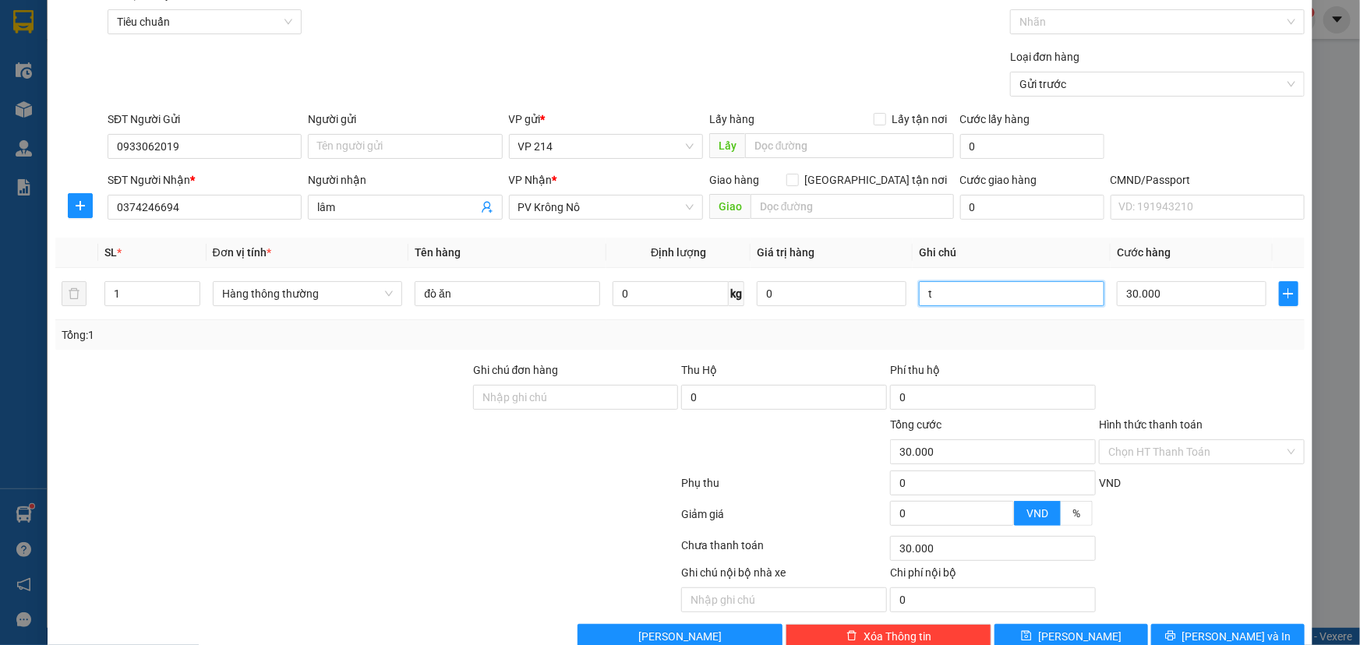
scroll to position [103, 0]
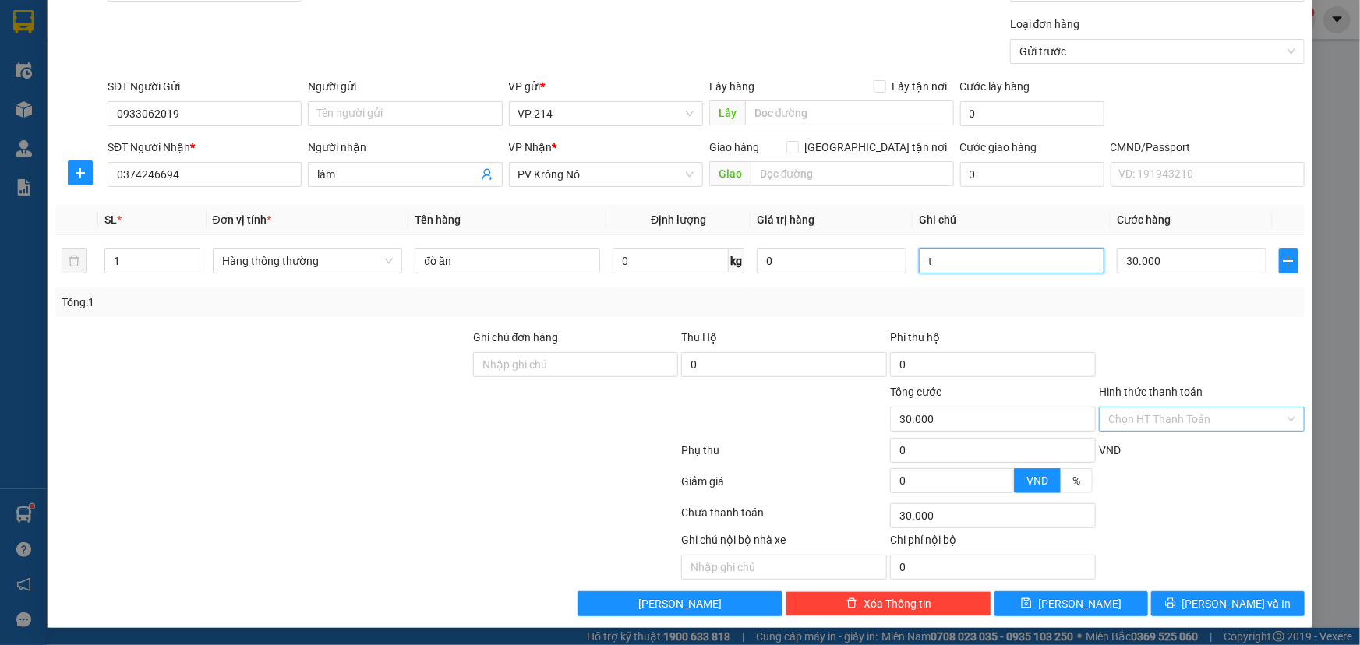
type input "t"
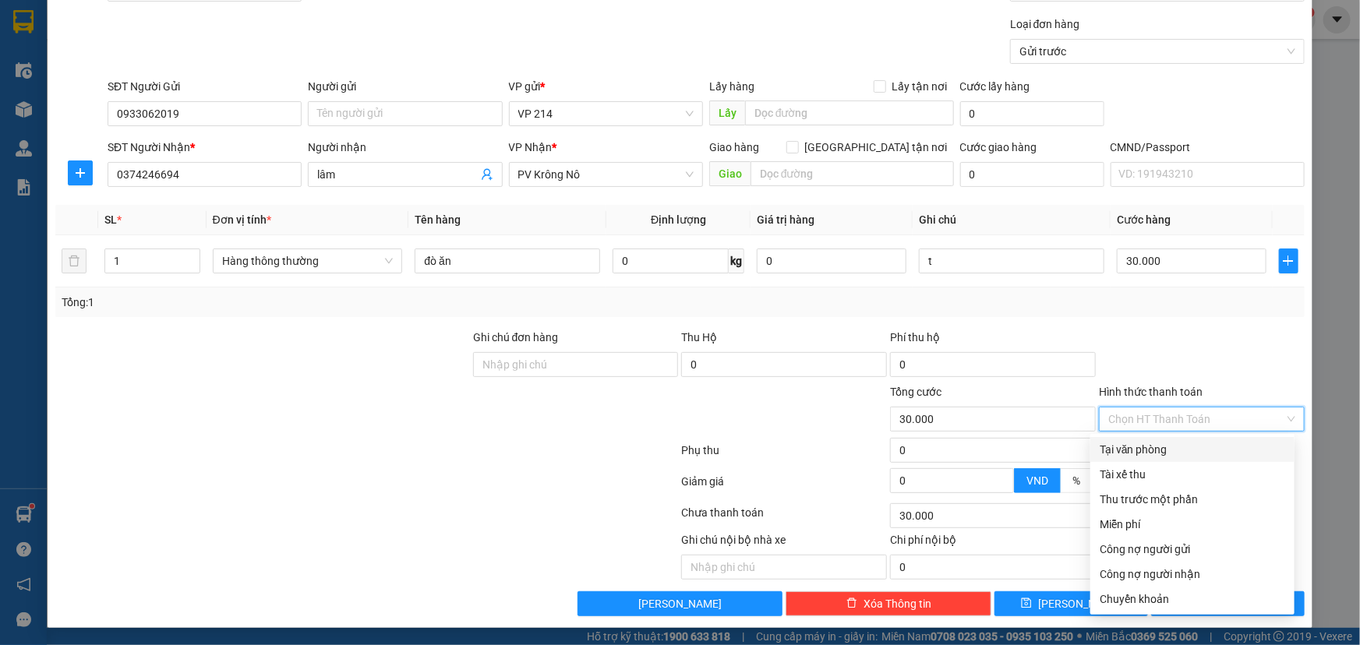
click at [1227, 412] on input "Hình thức thanh toán" at bounding box center [1196, 419] width 176 height 23
click at [1154, 451] on div "Tại văn phòng" at bounding box center [1193, 449] width 186 height 17
type input "0"
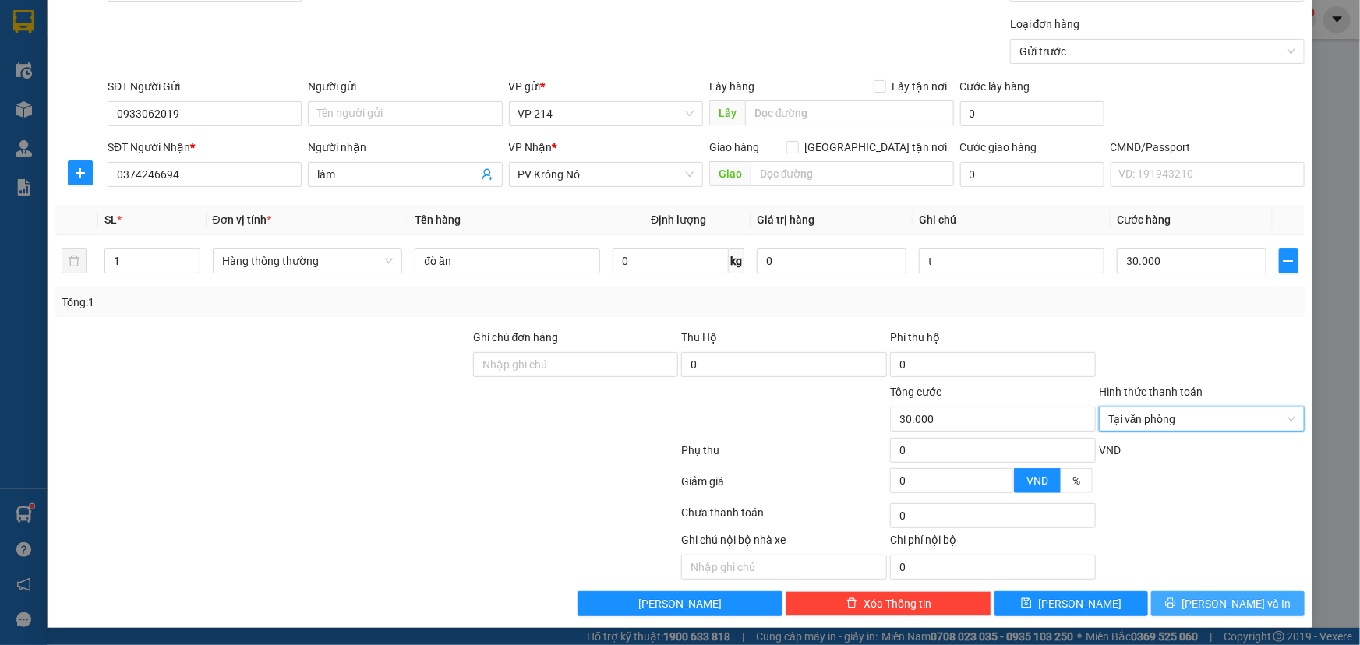
click at [1205, 600] on span "[PERSON_NAME] và In" at bounding box center [1236, 604] width 109 height 17
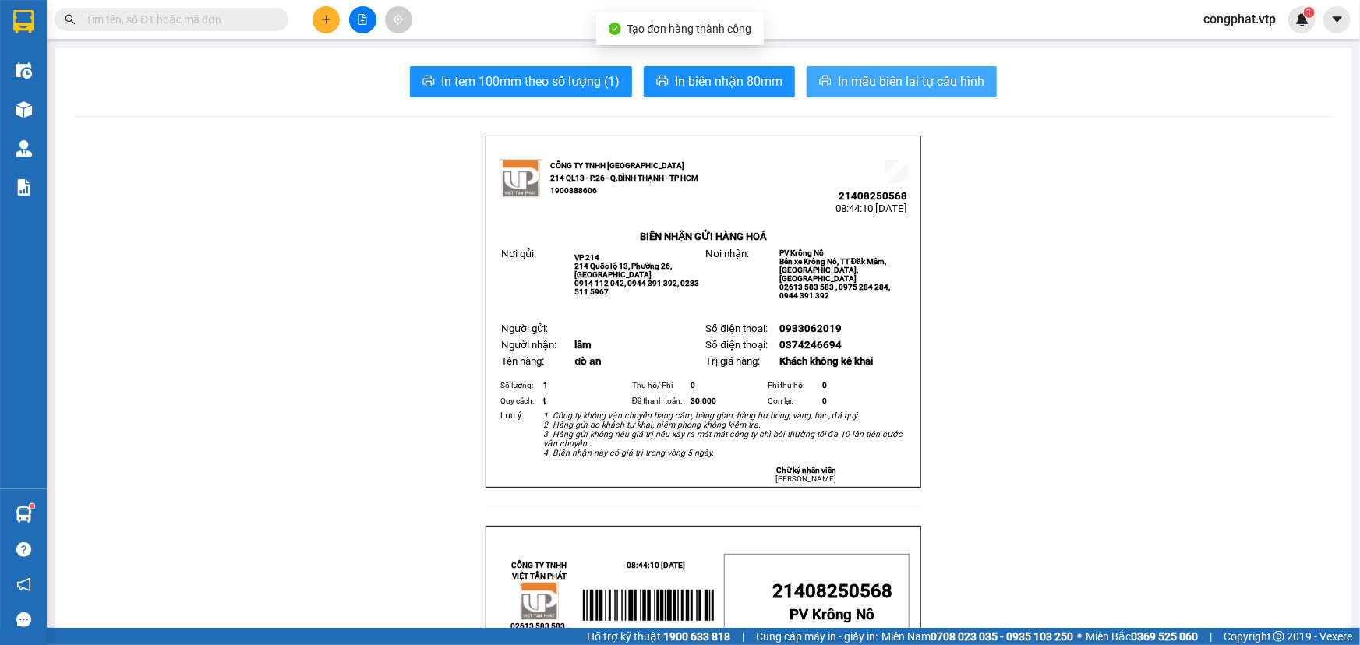
click at [971, 87] on span "In mẫu biên lai tự cấu hình" at bounding box center [911, 81] width 147 height 19
